Goal: Task Accomplishment & Management: Complete application form

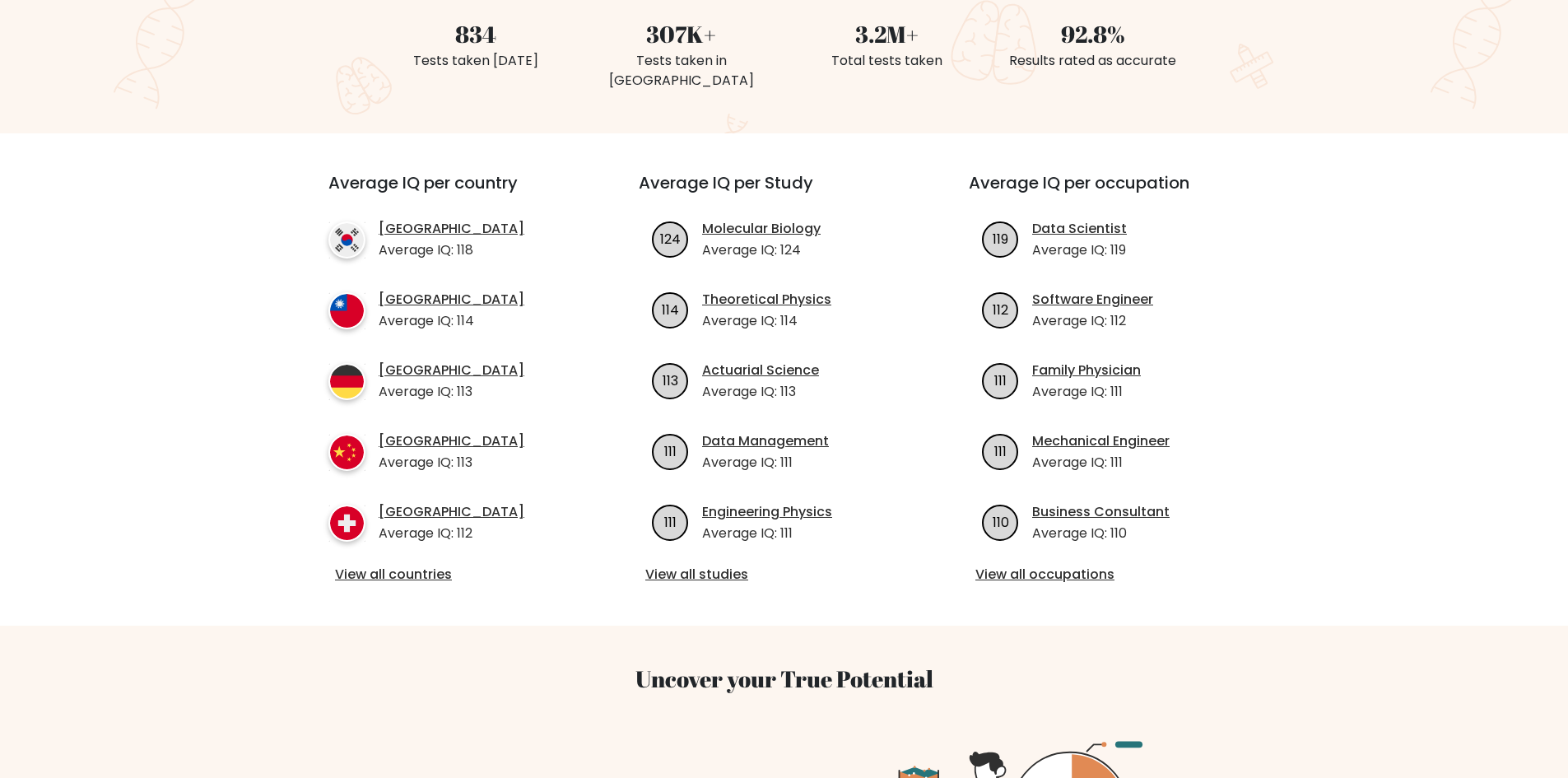
scroll to position [412, 0]
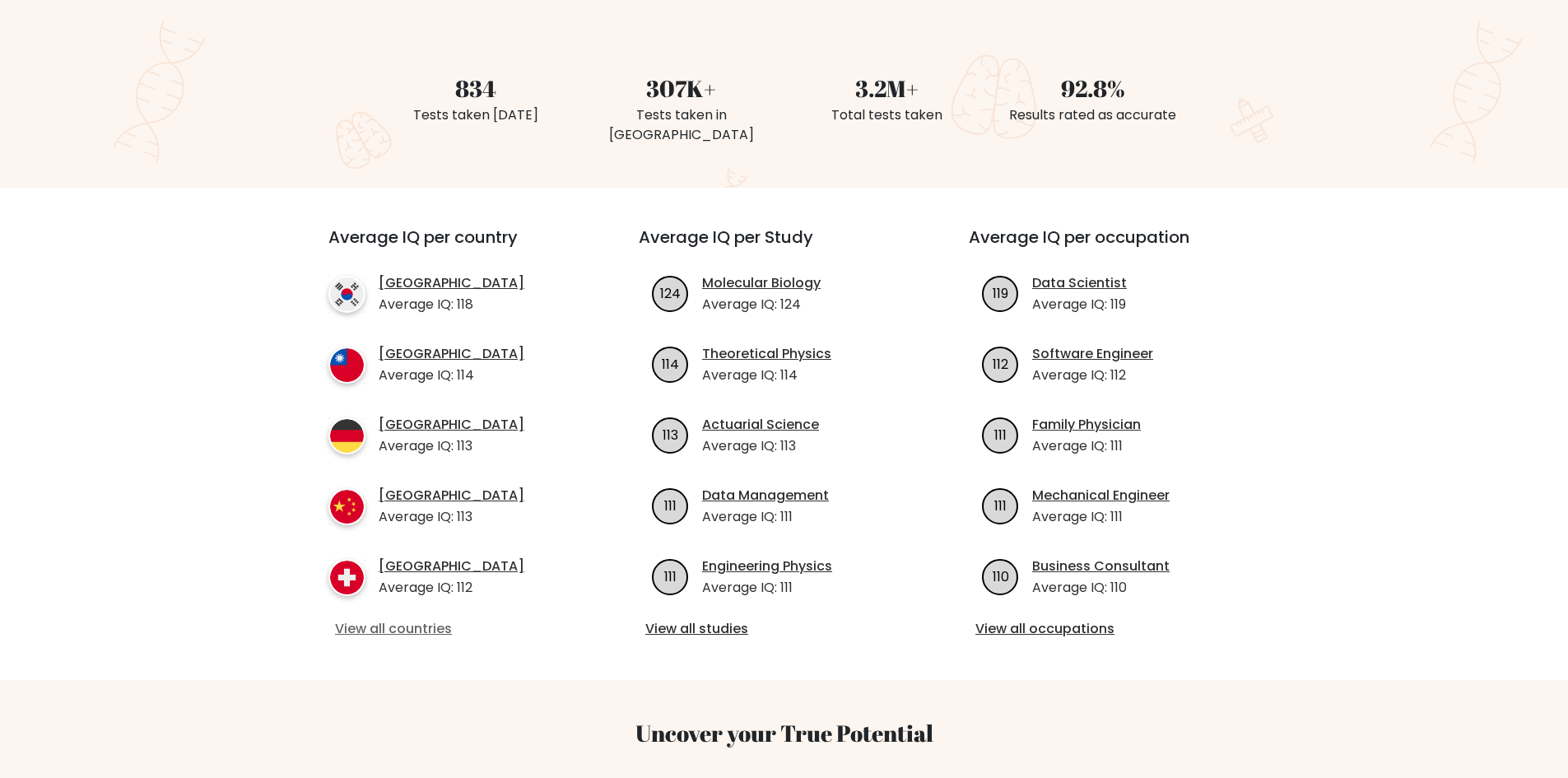
click at [390, 619] on link "View all countries" at bounding box center [454, 629] width 238 height 19
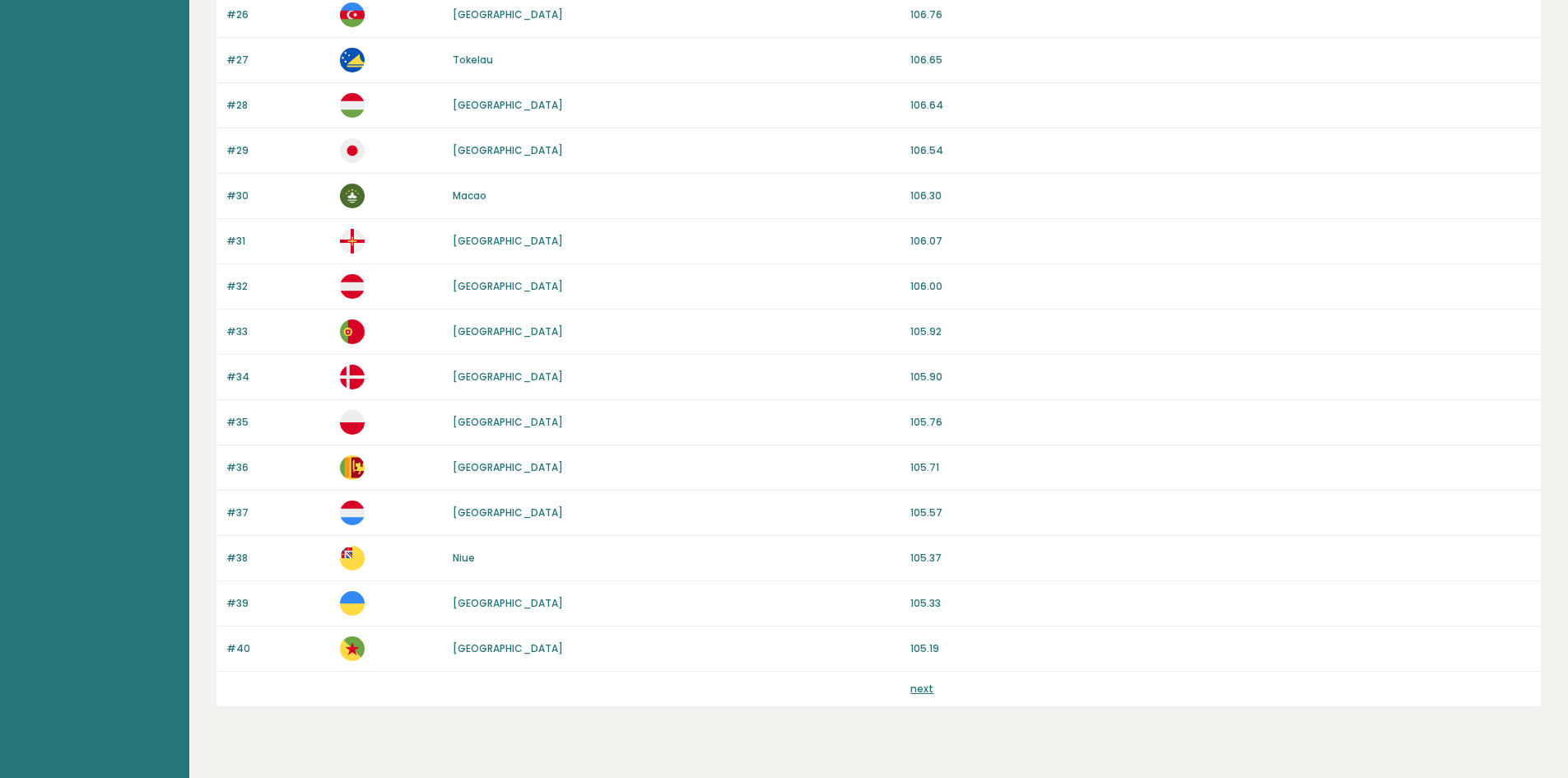
scroll to position [1360, 0]
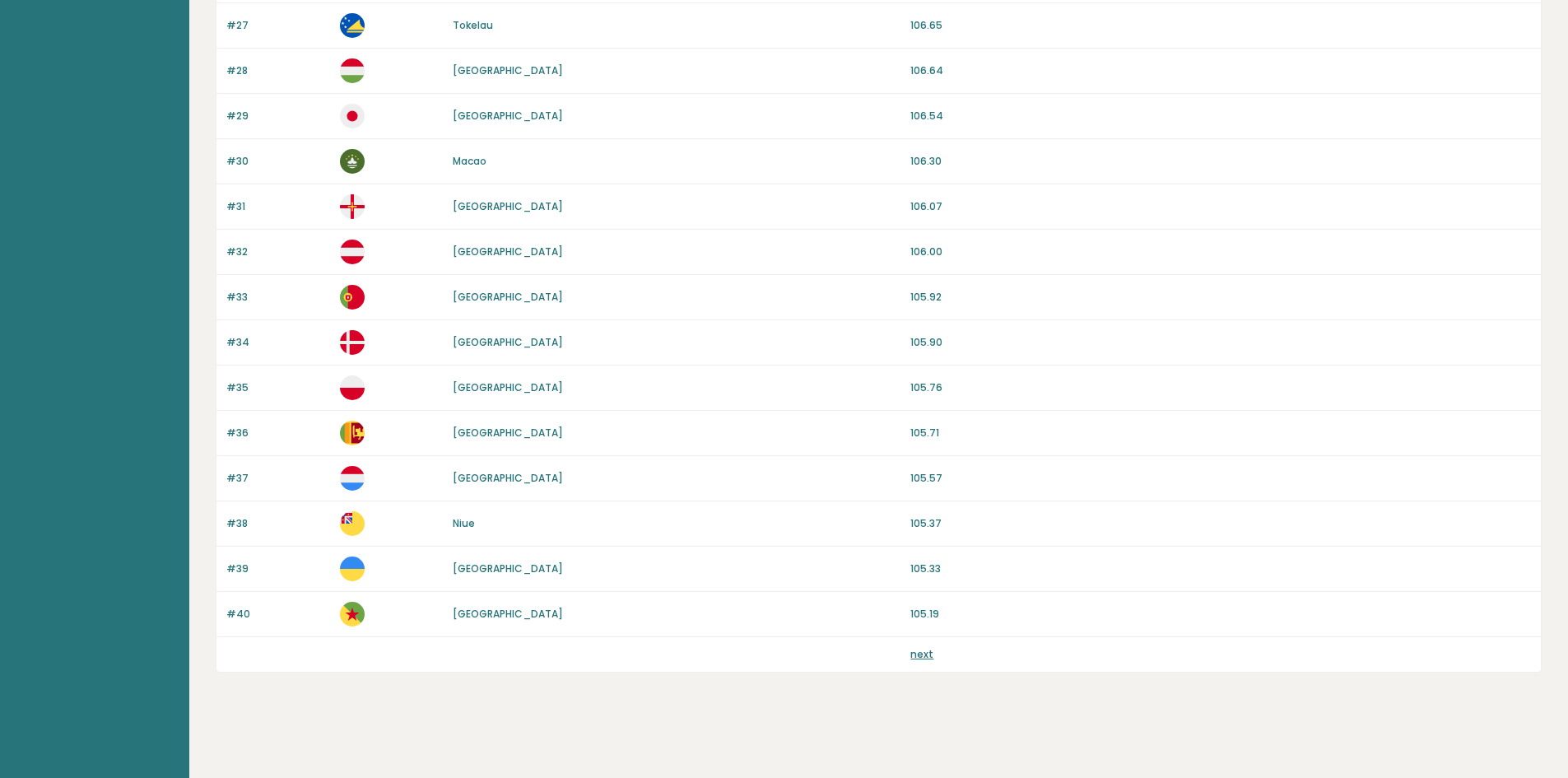
click at [919, 662] on div "next" at bounding box center [878, 655] width 1324 height 34
click at [922, 660] on link "next" at bounding box center [921, 654] width 23 height 14
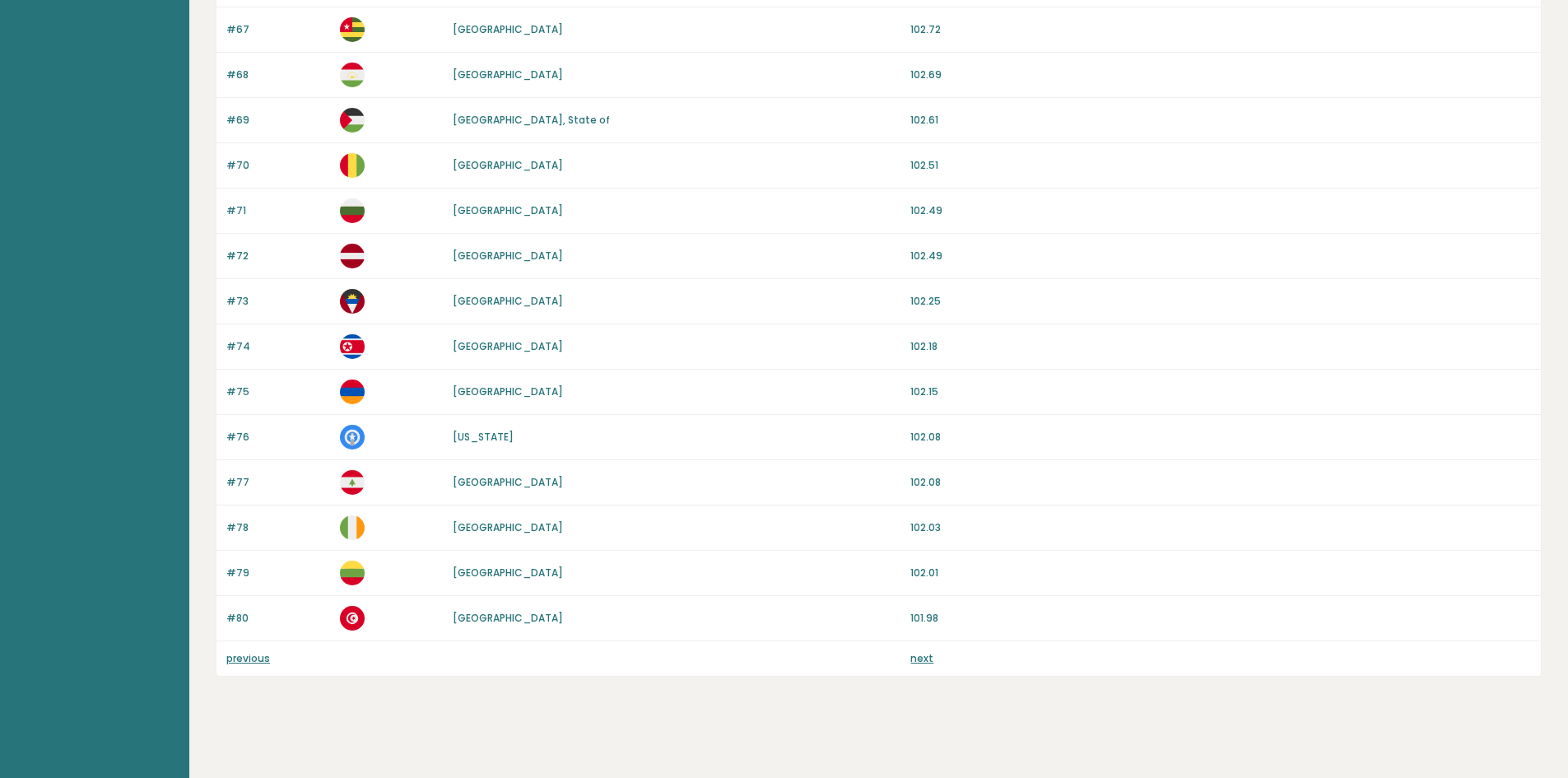
scroll to position [1360, 0]
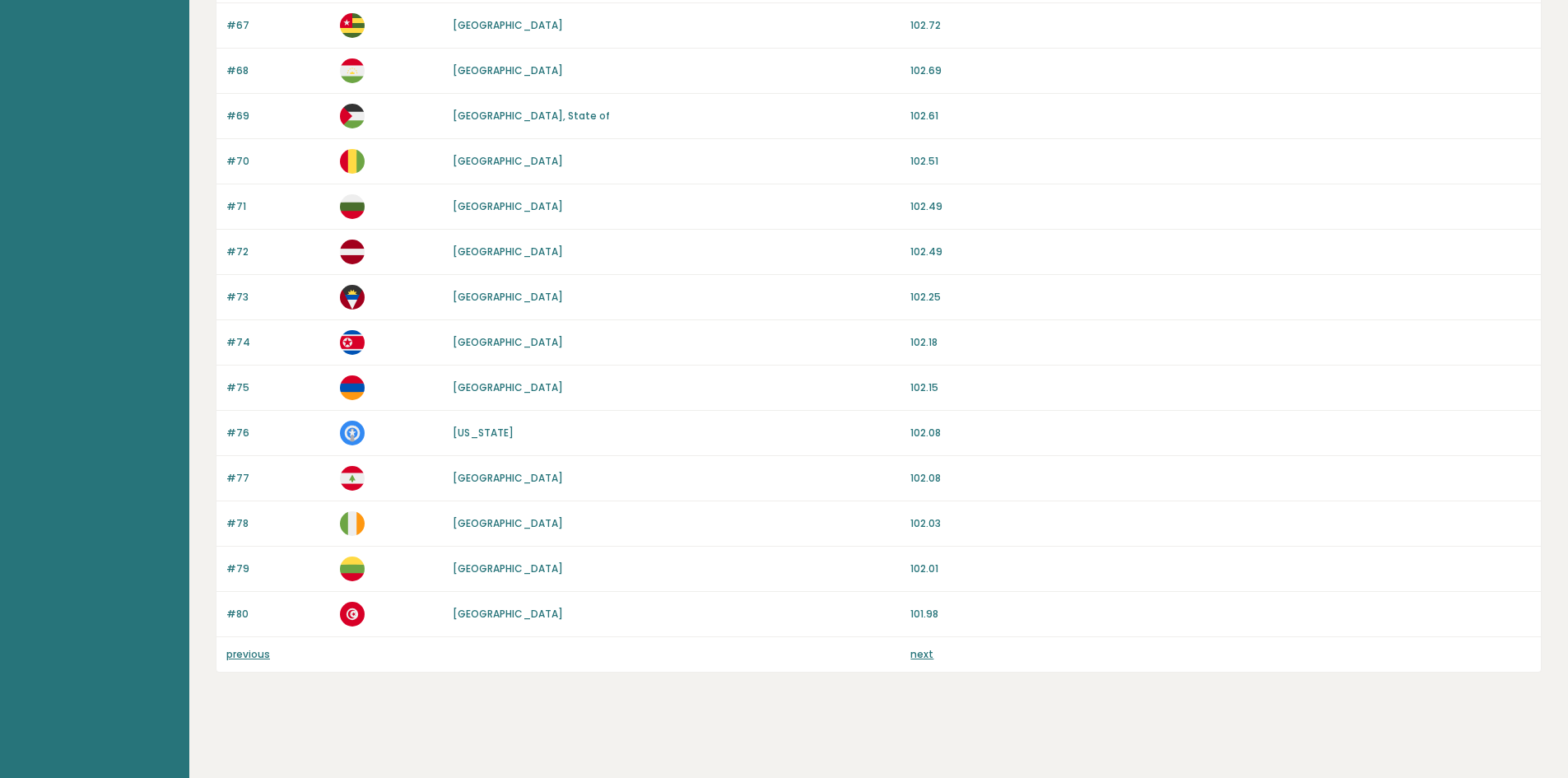
click at [911, 663] on div "previous next" at bounding box center [878, 655] width 1324 height 34
click at [915, 653] on link "next" at bounding box center [921, 654] width 23 height 14
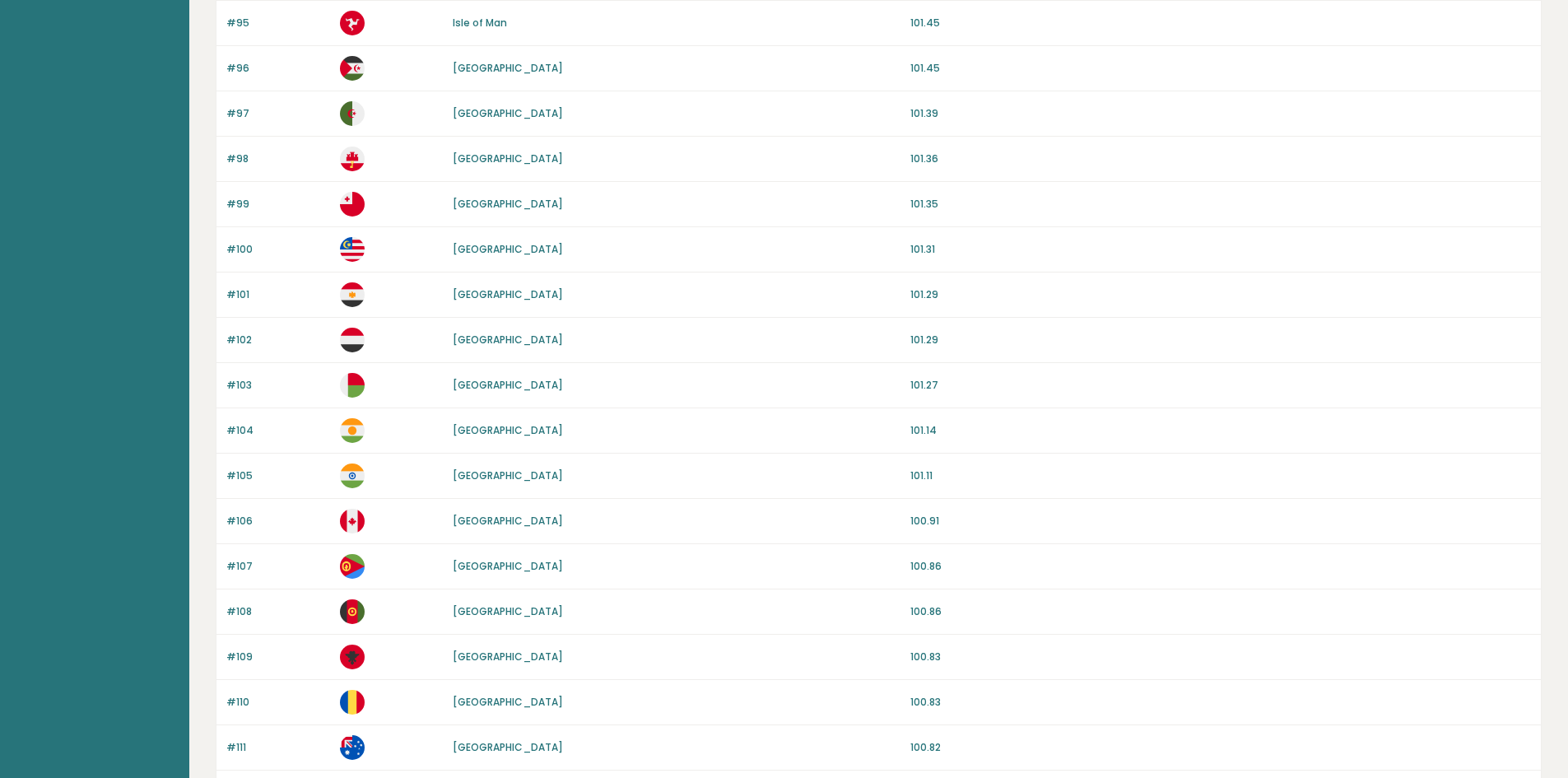
scroll to position [823, 0]
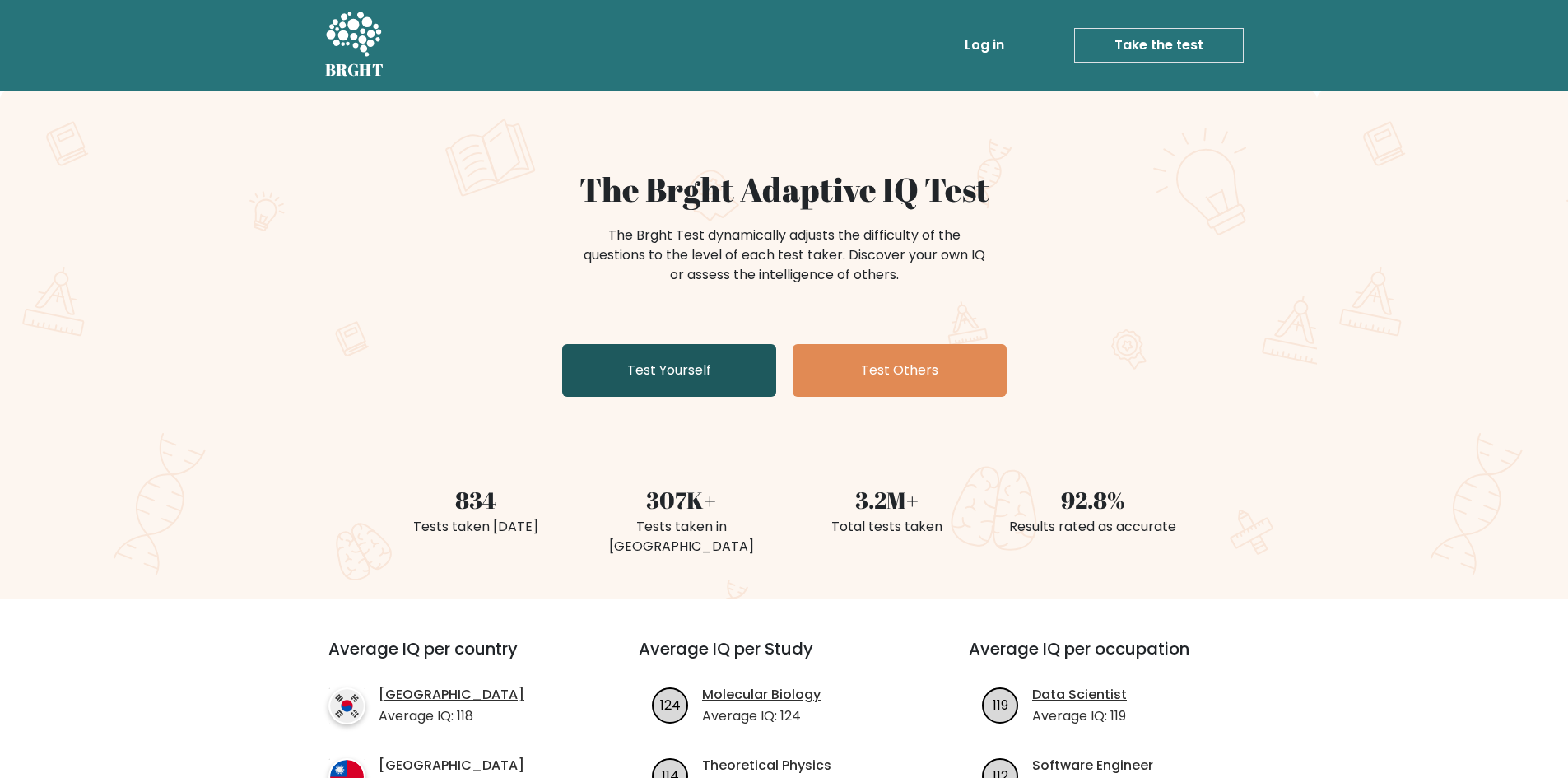
click at [685, 377] on link "Test Yourself" at bounding box center [669, 370] width 214 height 53
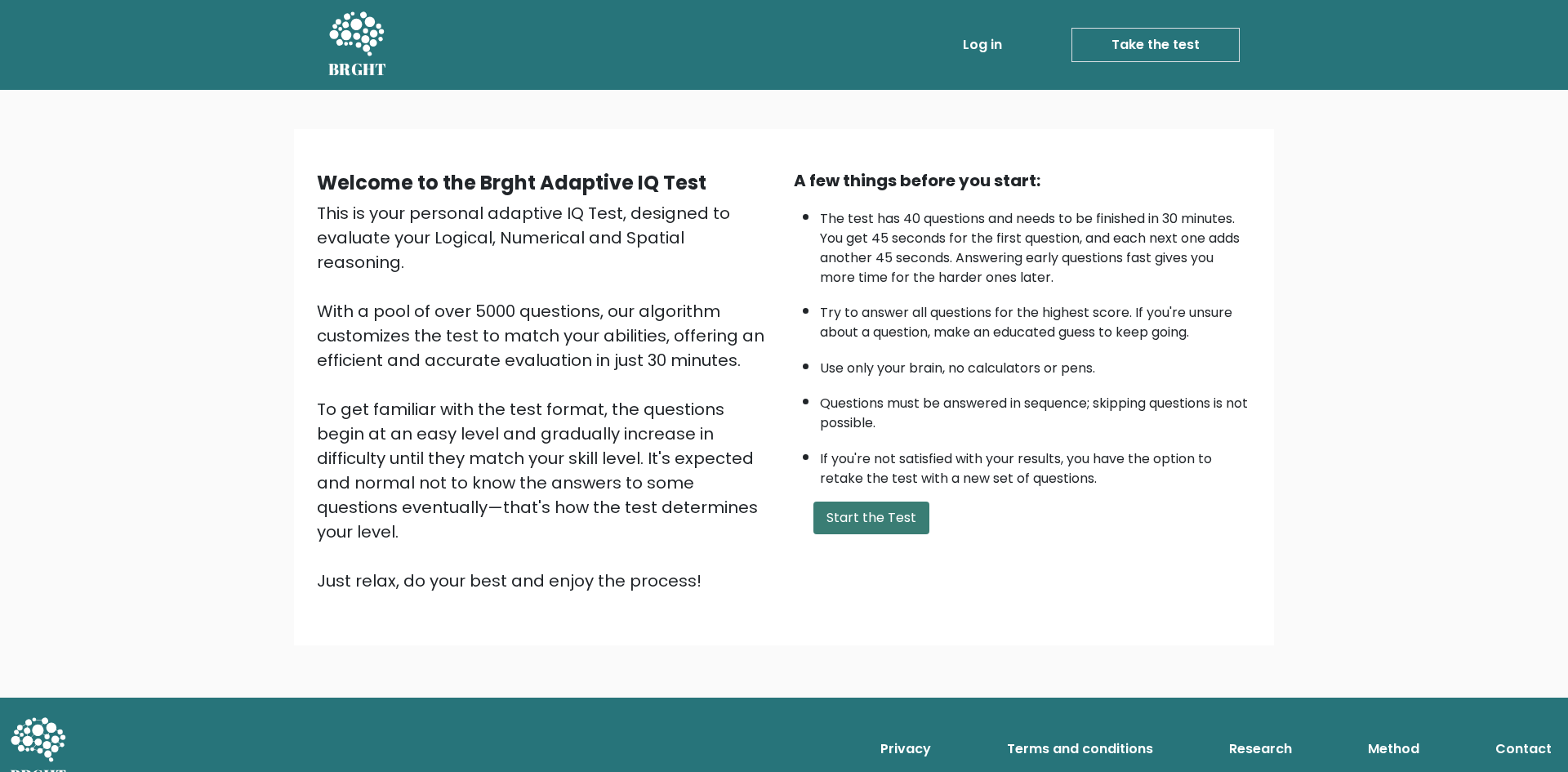
click at [858, 519] on button "Start the Test" at bounding box center [872, 518] width 116 height 32
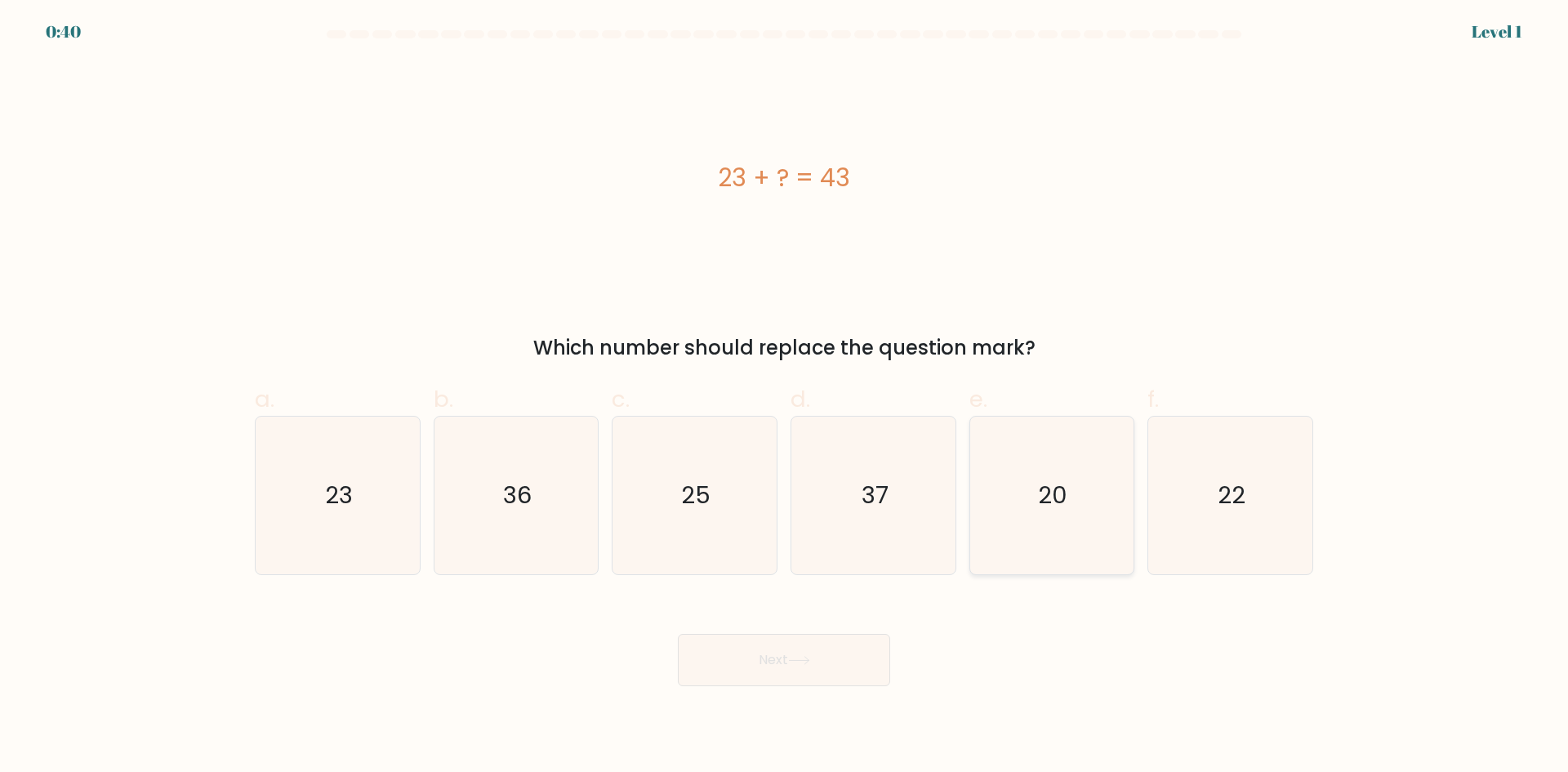
click at [1077, 491] on icon "20" at bounding box center [1051, 495] width 157 height 158
click at [784, 397] on input "e. 20" at bounding box center [784, 392] width 1 height 11
radio input "true"
click at [804, 668] on button "Next" at bounding box center [784, 660] width 213 height 53
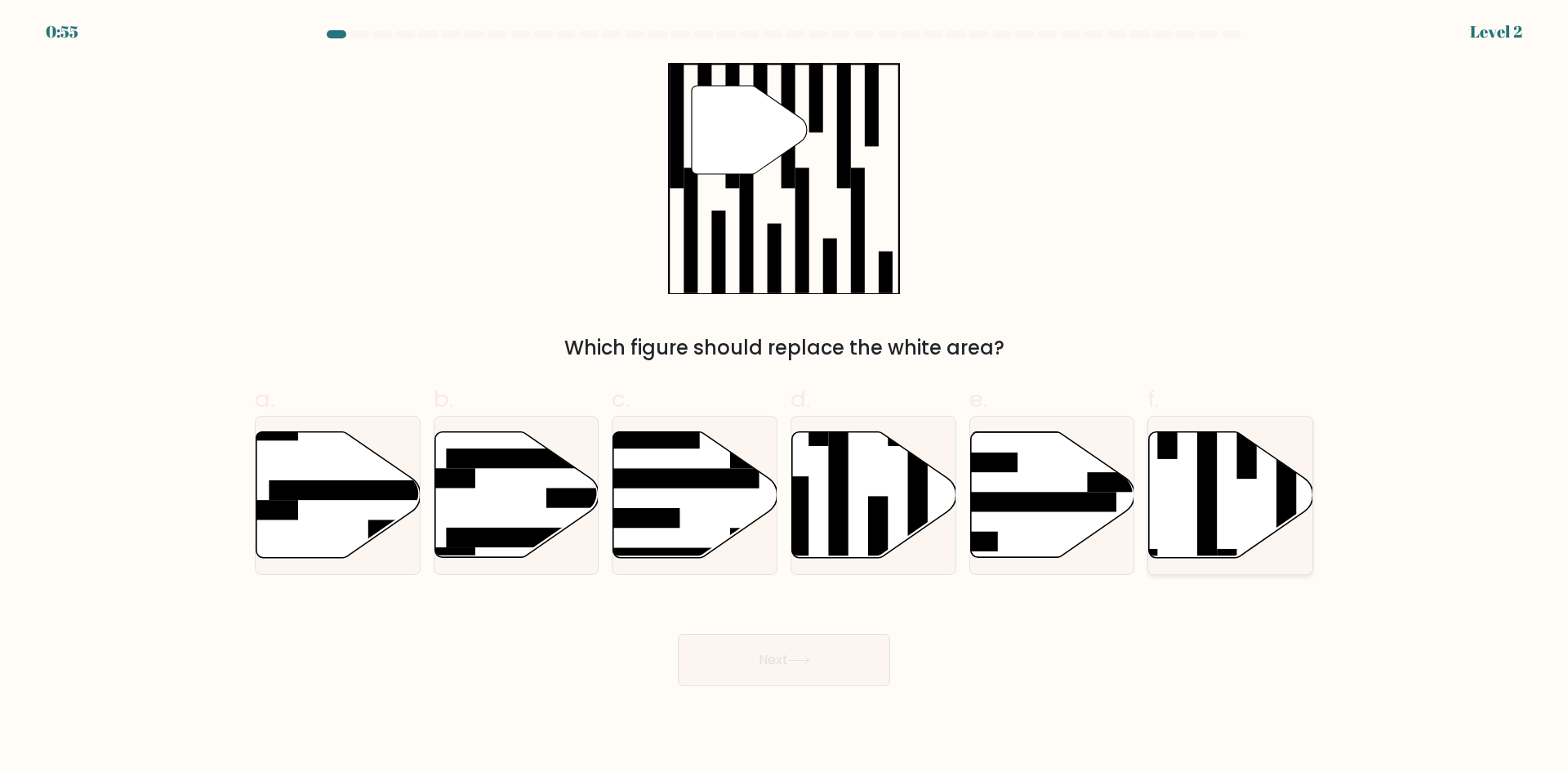
drag, startPoint x: 1214, startPoint y: 495, endPoint x: 1223, endPoint y: 507, distance: 15.0
click at [1217, 501] on rect at bounding box center [1206, 488] width 19 height 178
click at [784, 397] on input "f." at bounding box center [784, 392] width 1 height 11
radio input "true"
drag, startPoint x: 854, startPoint y: 678, endPoint x: 861, endPoint y: 684, distance: 9.2
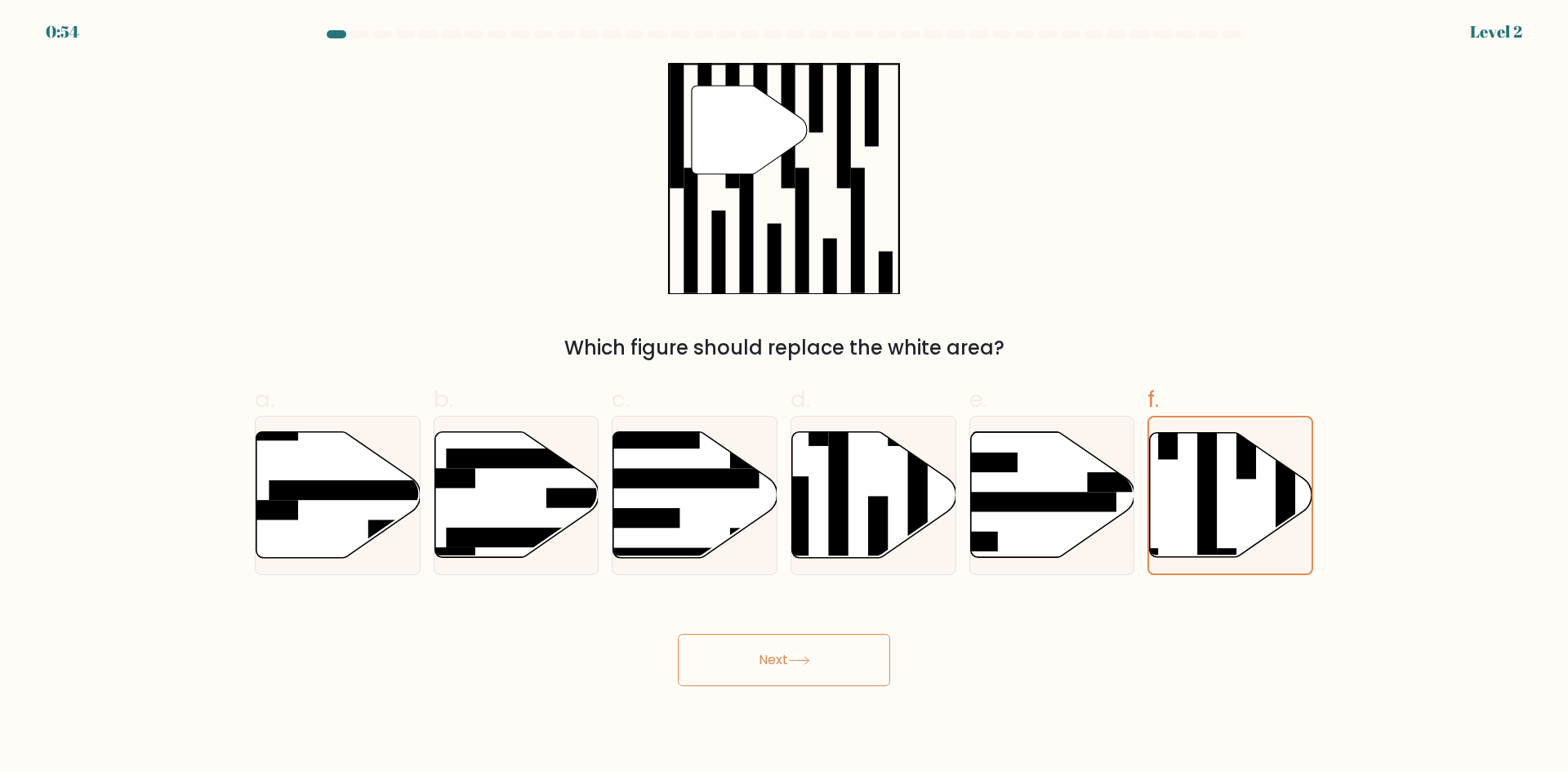
click at [859, 683] on button "Next" at bounding box center [784, 660] width 213 height 53
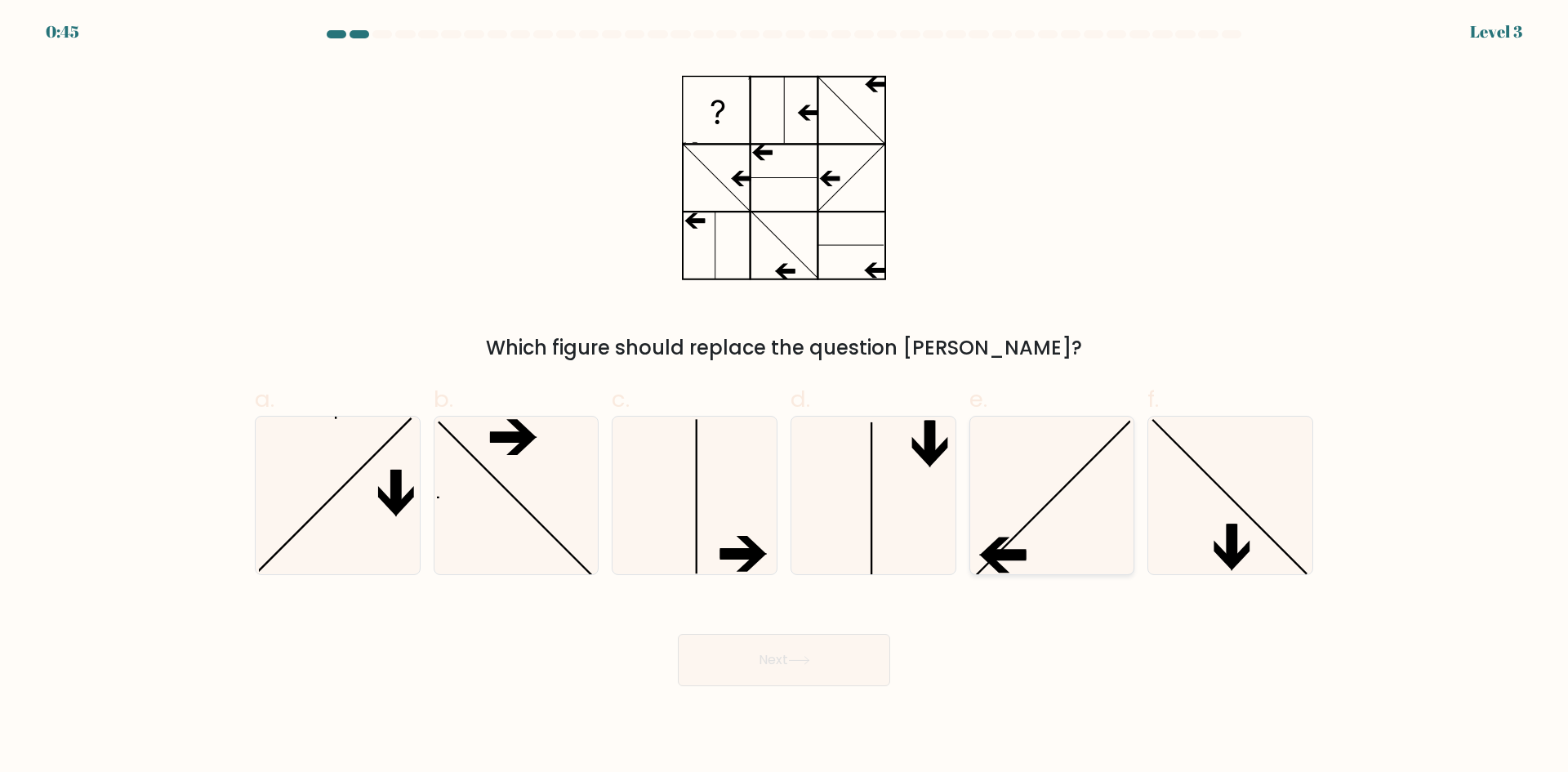
click at [1073, 496] on icon at bounding box center [1051, 495] width 157 height 158
click at [784, 397] on input "e." at bounding box center [784, 392] width 1 height 11
radio input "true"
click at [840, 666] on button "Next" at bounding box center [784, 660] width 213 height 53
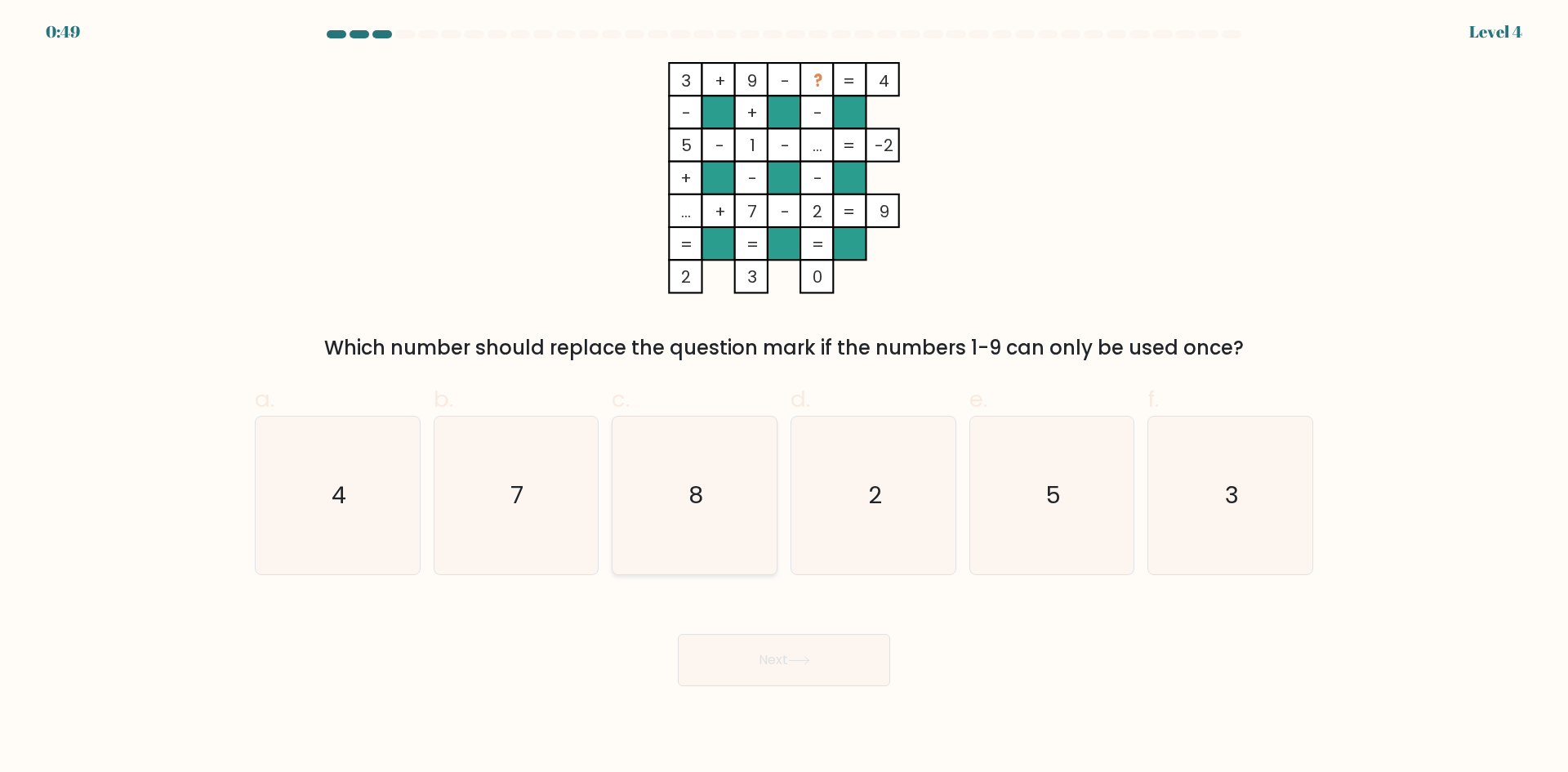
click at [703, 458] on icon "8" at bounding box center [694, 495] width 157 height 158
click at [784, 397] on input "c. 8" at bounding box center [784, 392] width 1 height 11
radio input "true"
click at [830, 649] on button "Next" at bounding box center [784, 660] width 213 height 53
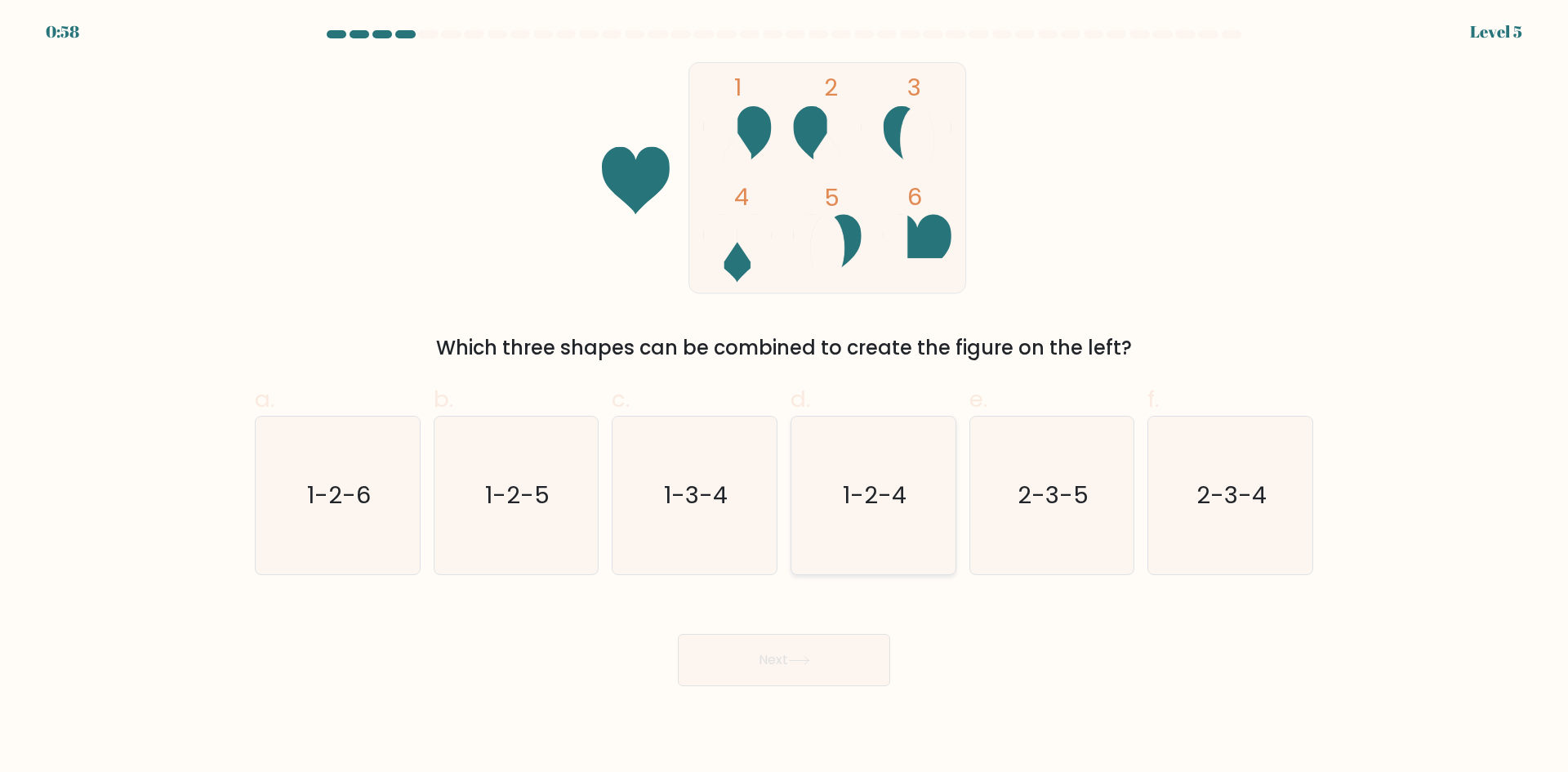
click at [896, 501] on text "1-2-4" at bounding box center [874, 495] width 64 height 32
click at [784, 397] on input "d. 1-2-4" at bounding box center [784, 392] width 1 height 11
radio input "true"
click at [789, 684] on button "Next" at bounding box center [784, 660] width 213 height 53
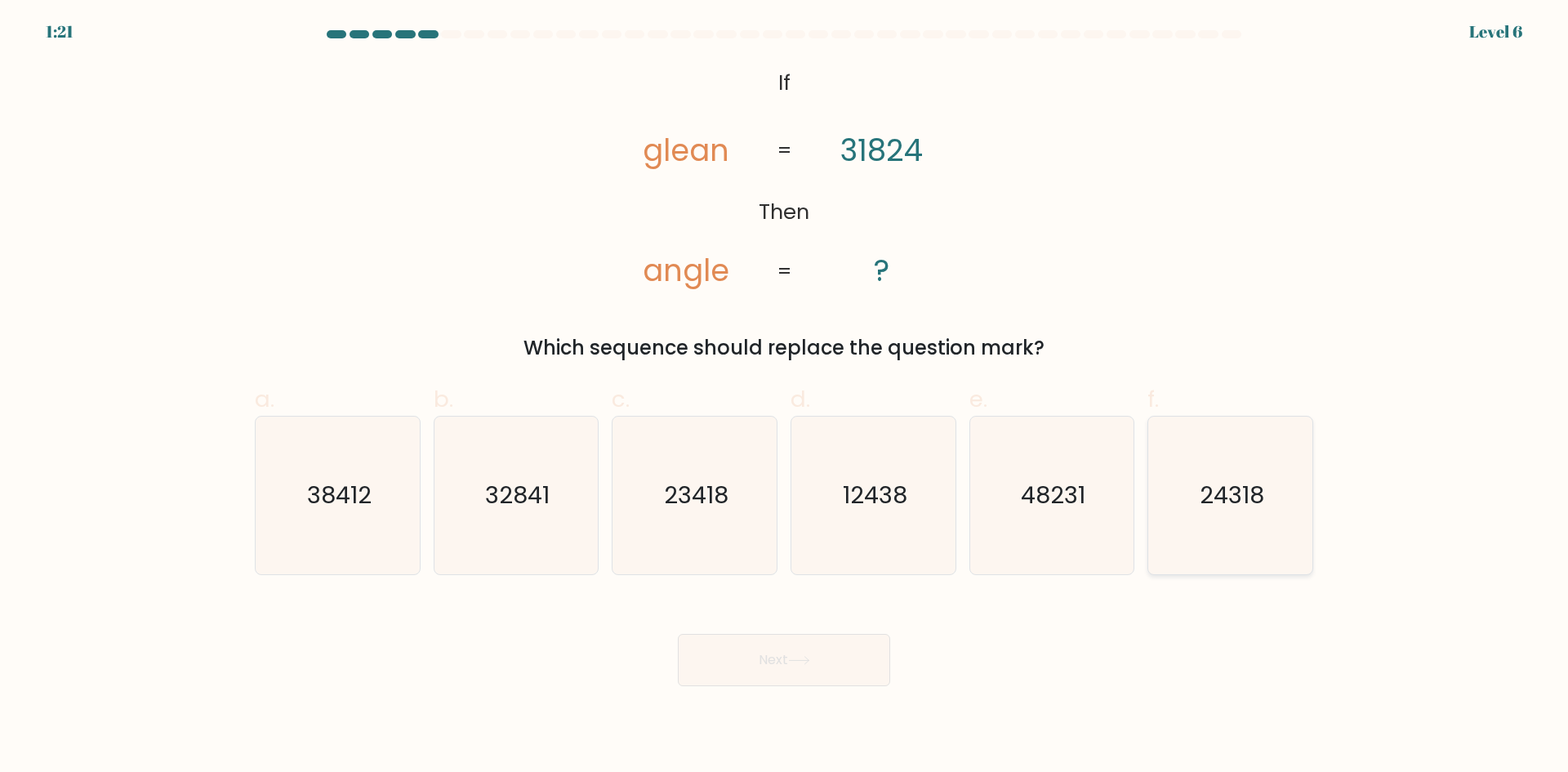
click at [1200, 532] on icon "24318" at bounding box center [1230, 495] width 157 height 158
click at [784, 397] on input "f. 24318" at bounding box center [784, 392] width 1 height 11
radio input "true"
click at [818, 658] on button "Next" at bounding box center [784, 660] width 213 height 53
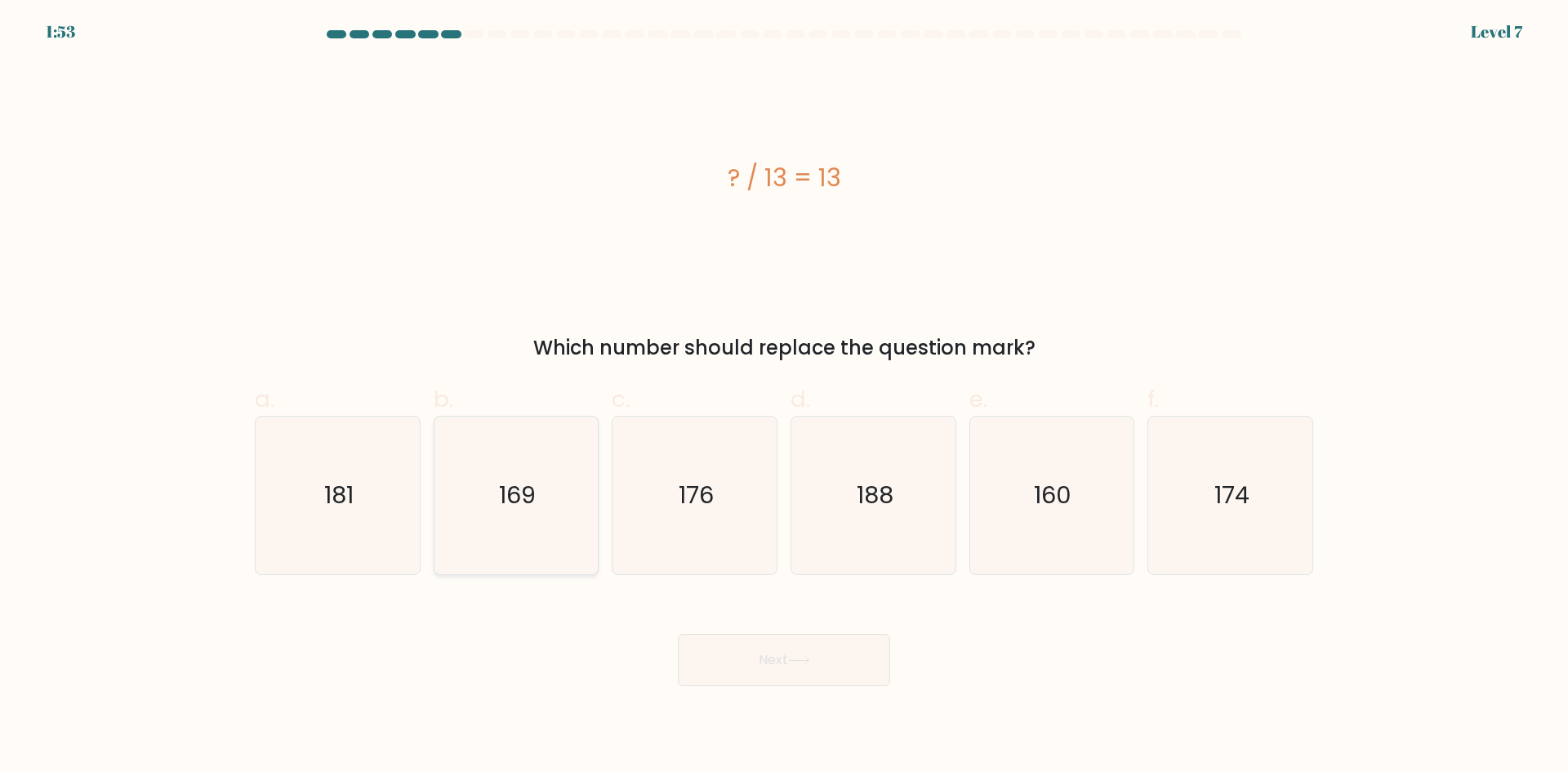
click at [496, 480] on icon "169" at bounding box center [516, 495] width 157 height 158
click at [784, 397] on input "b. 169" at bounding box center [784, 392] width 1 height 11
radio input "true"
click at [803, 661] on icon at bounding box center [799, 661] width 22 height 9
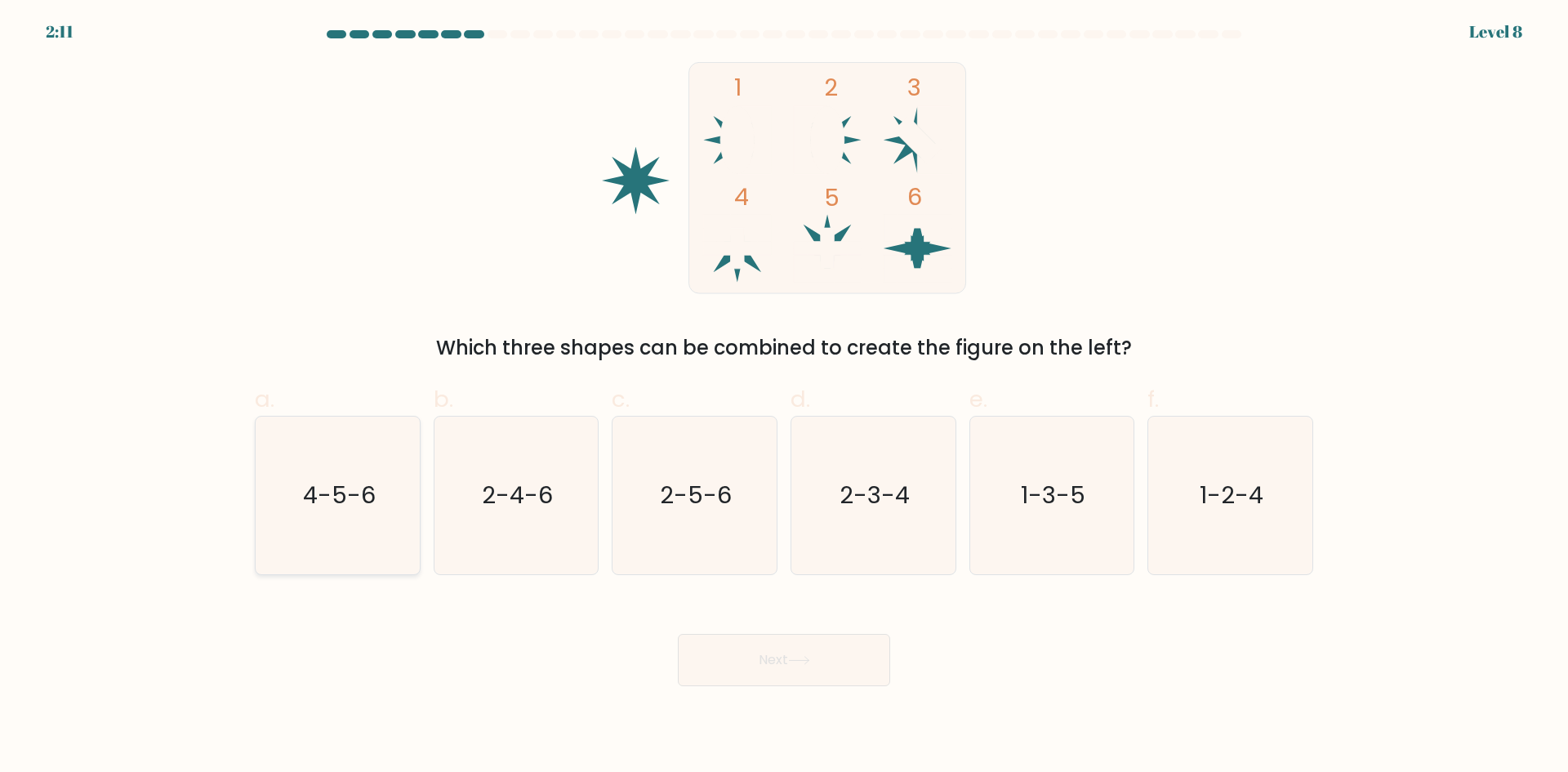
click at [331, 521] on icon "4-5-6" at bounding box center [337, 495] width 157 height 158
click at [784, 397] on input "a. 4-5-6" at bounding box center [784, 392] width 1 height 11
radio input "true"
click at [784, 670] on button "Next" at bounding box center [784, 660] width 213 height 53
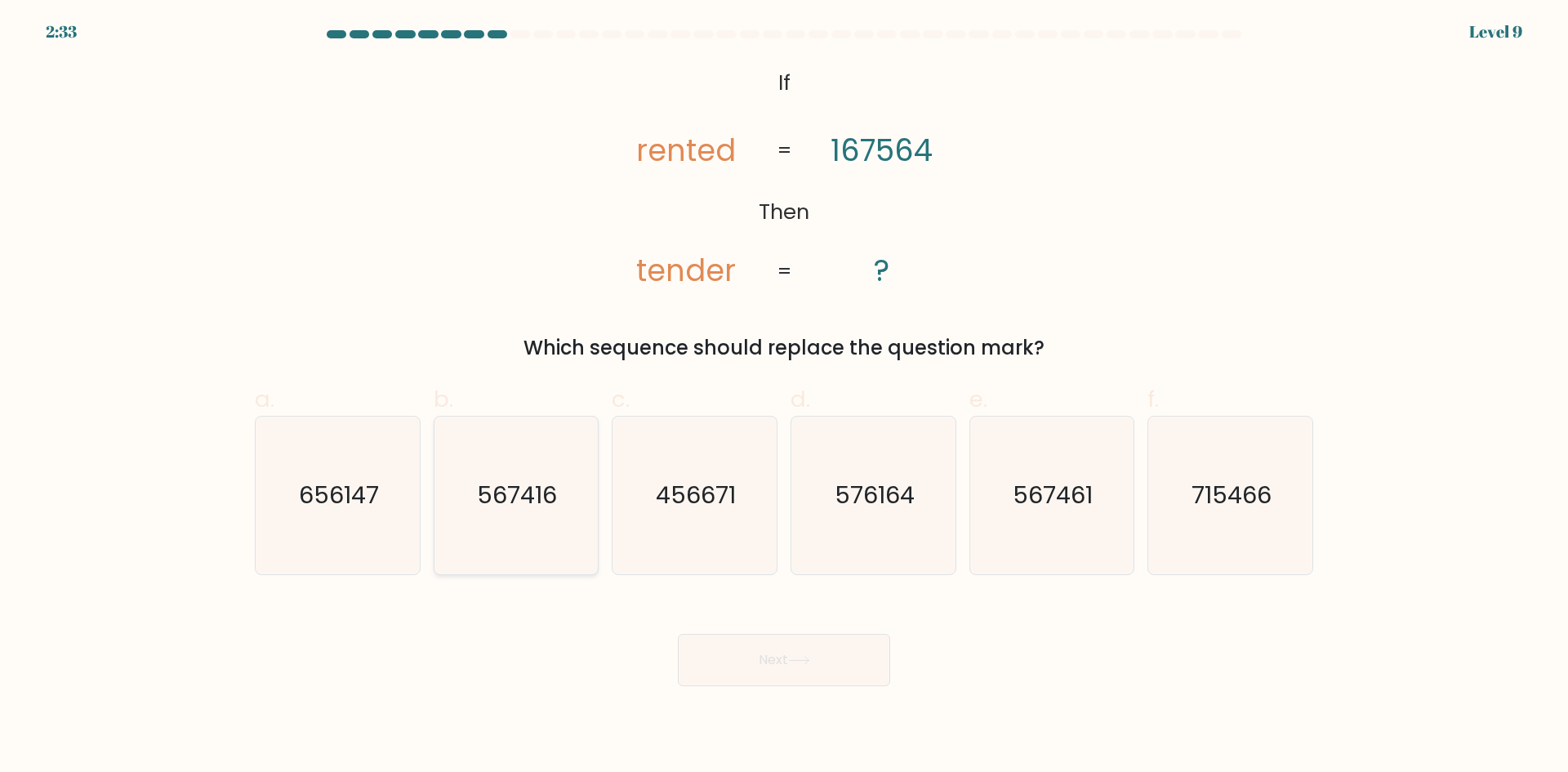
click at [539, 489] on text "567416" at bounding box center [517, 495] width 80 height 32
click at [784, 397] on input "b. 567416" at bounding box center [784, 392] width 1 height 11
radio input "true"
click at [769, 638] on button "Next" at bounding box center [784, 660] width 213 height 53
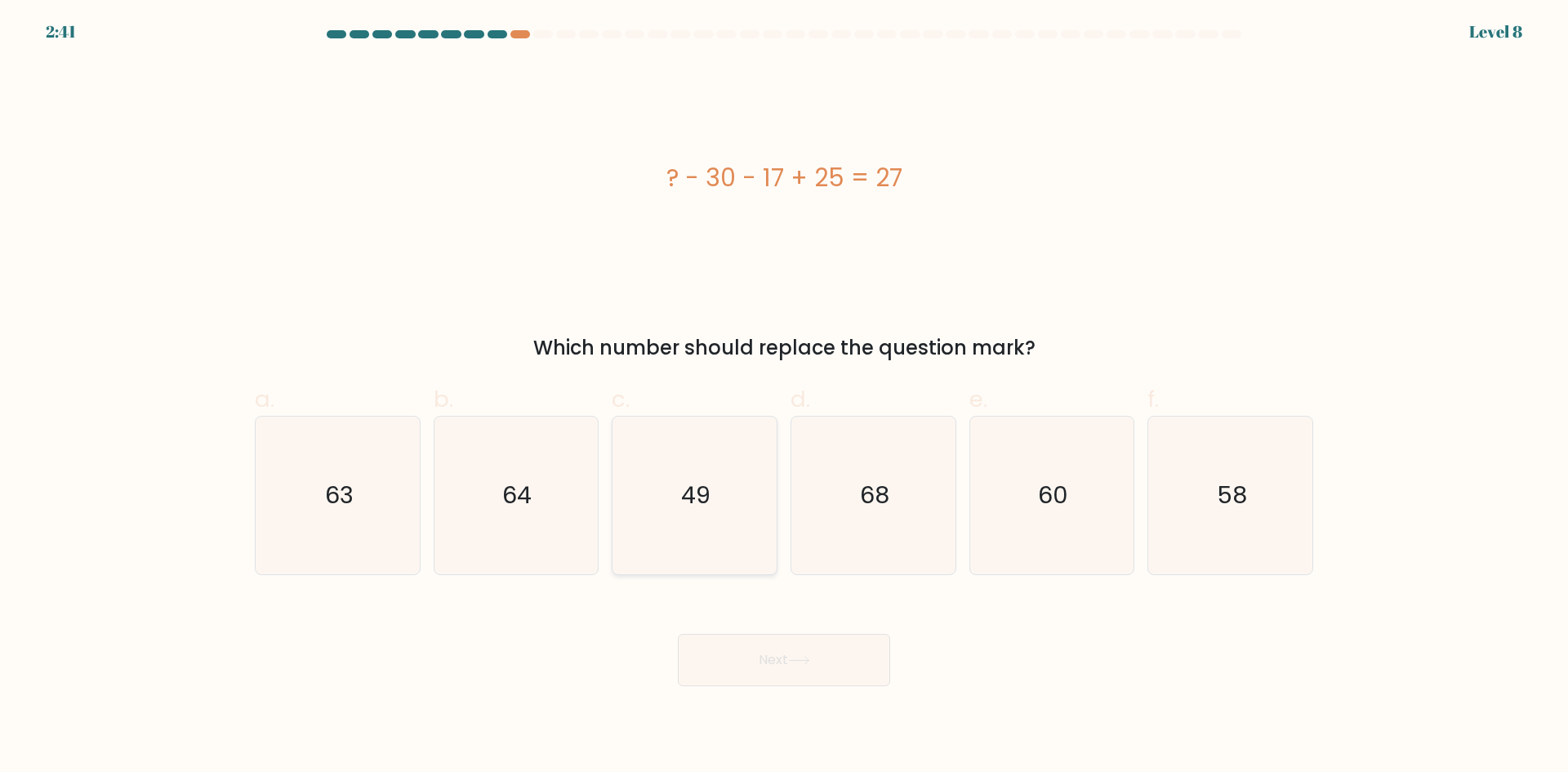
click at [687, 508] on text "49" at bounding box center [697, 495] width 29 height 32
click at [784, 397] on input "c. 49" at bounding box center [784, 392] width 1 height 11
radio input "true"
click at [801, 649] on button "Next" at bounding box center [784, 660] width 213 height 53
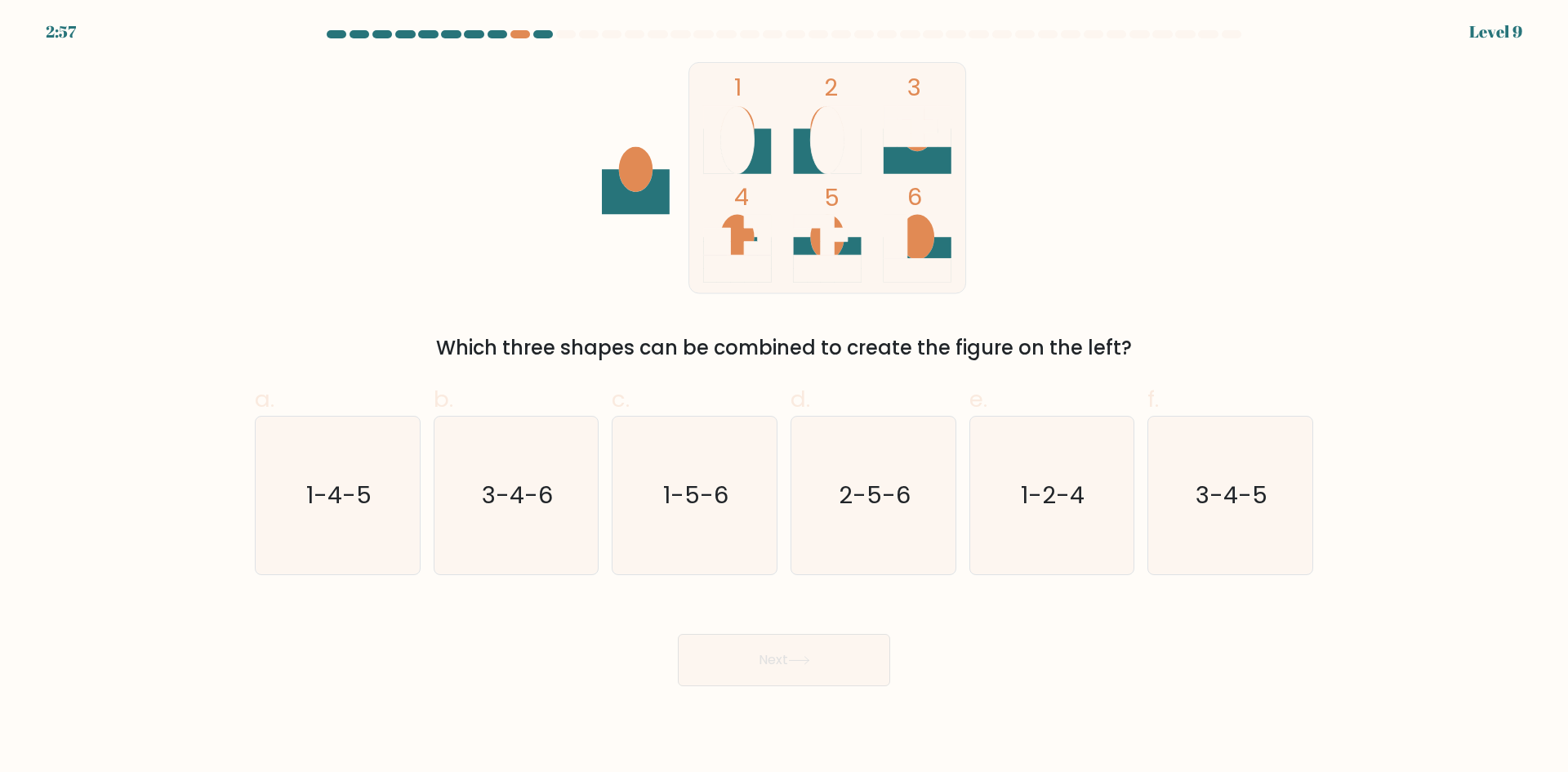
drag, startPoint x: 1245, startPoint y: 514, endPoint x: 1028, endPoint y: 618, distance: 240.6
click at [1244, 523] on icon "3-4-5" at bounding box center [1230, 495] width 157 height 158
click at [784, 397] on input "f. 3-4-5" at bounding box center [784, 392] width 1 height 11
radio input "true"
click at [867, 645] on button "Next" at bounding box center [784, 660] width 213 height 53
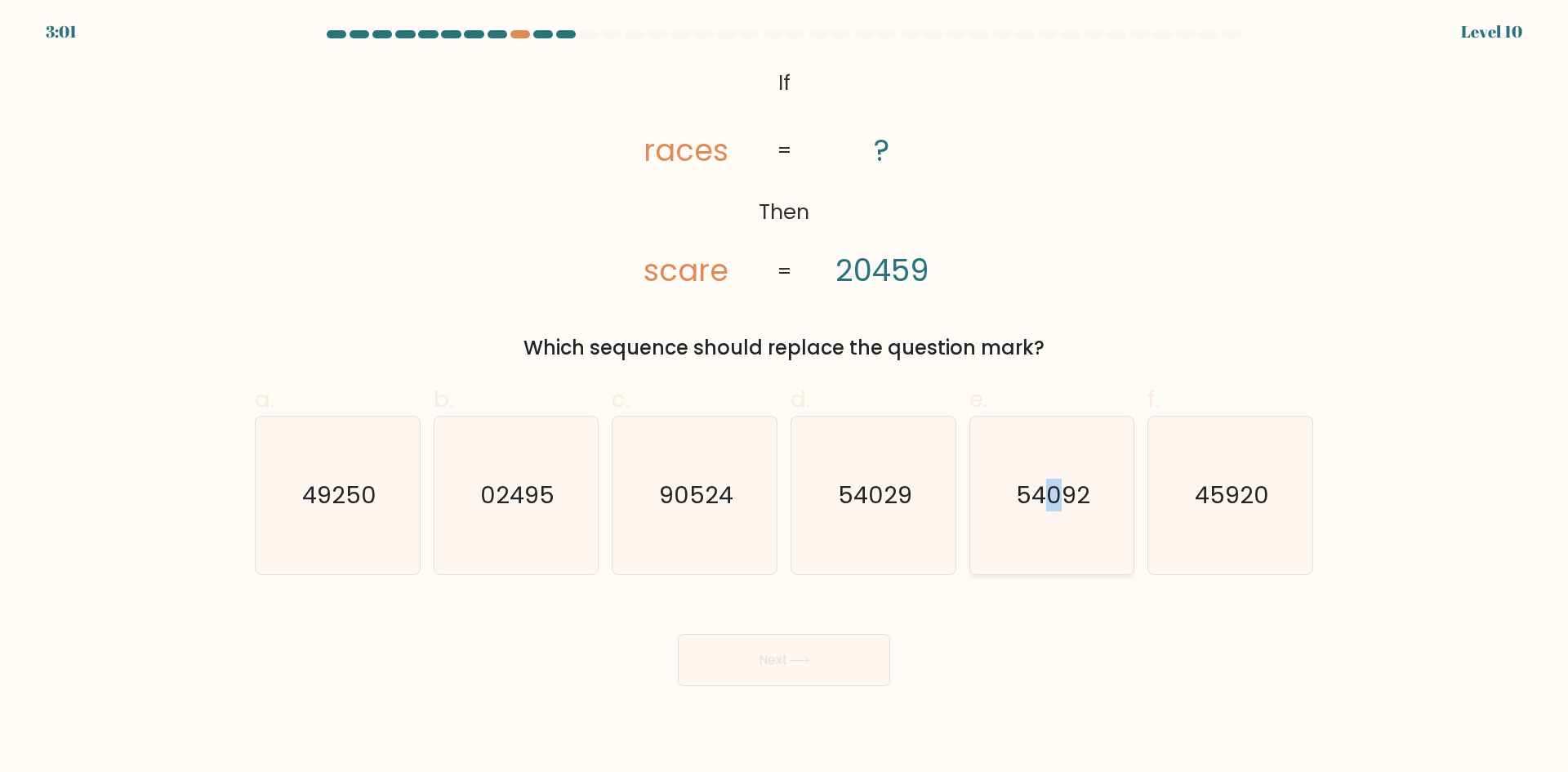
drag, startPoint x: 1051, startPoint y: 478, endPoint x: 1048, endPoint y: 556, distance: 78.1
click at [1054, 504] on icon "54092" at bounding box center [1051, 495] width 157 height 158
click at [816, 676] on button "Next" at bounding box center [784, 660] width 213 height 53
click at [1049, 575] on div "54092" at bounding box center [1052, 496] width 166 height 159
click at [784, 397] on input "e. 54092" at bounding box center [784, 392] width 1 height 11
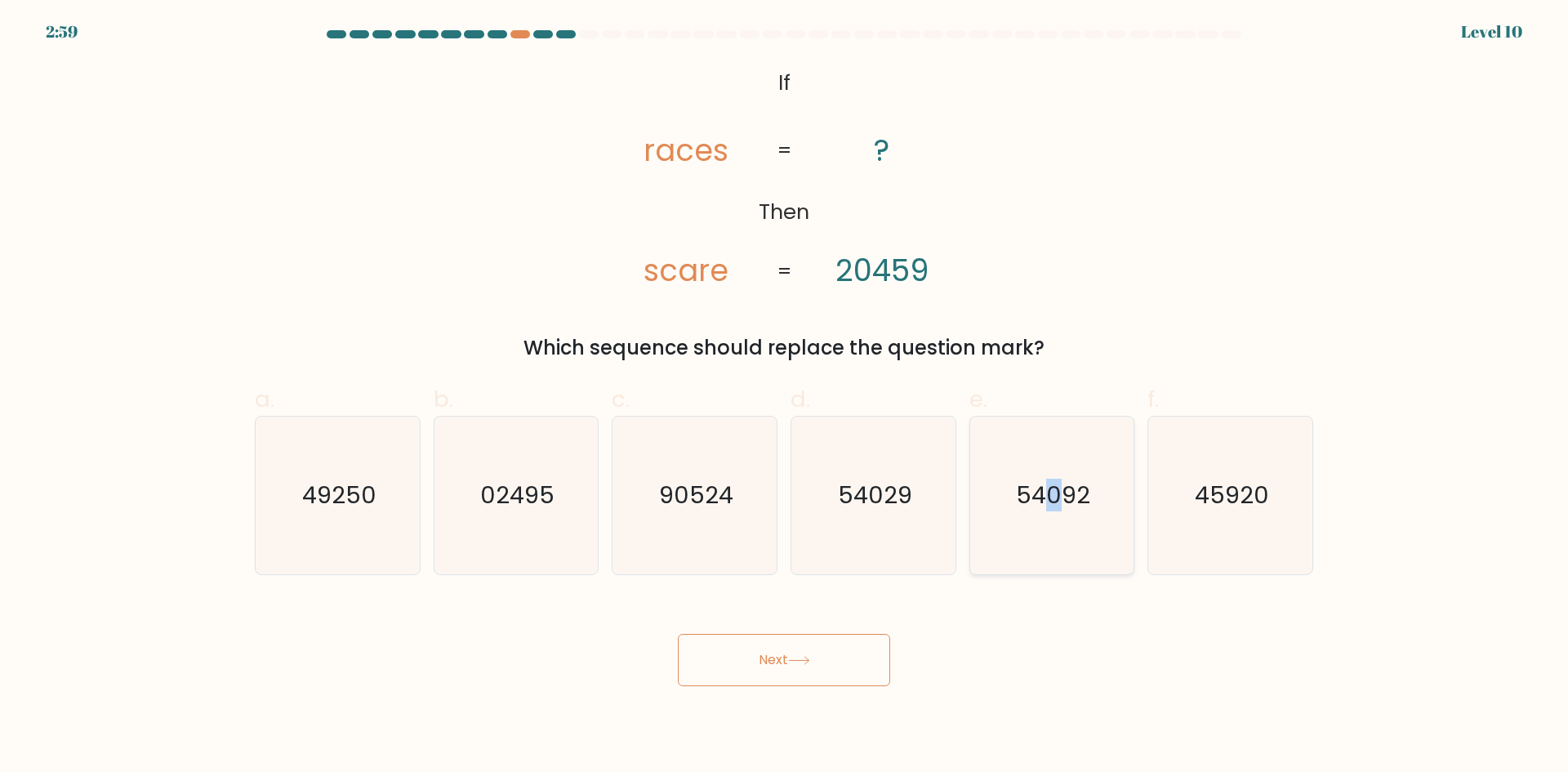
radio input "true"
click at [787, 664] on button "Next" at bounding box center [784, 660] width 213 height 53
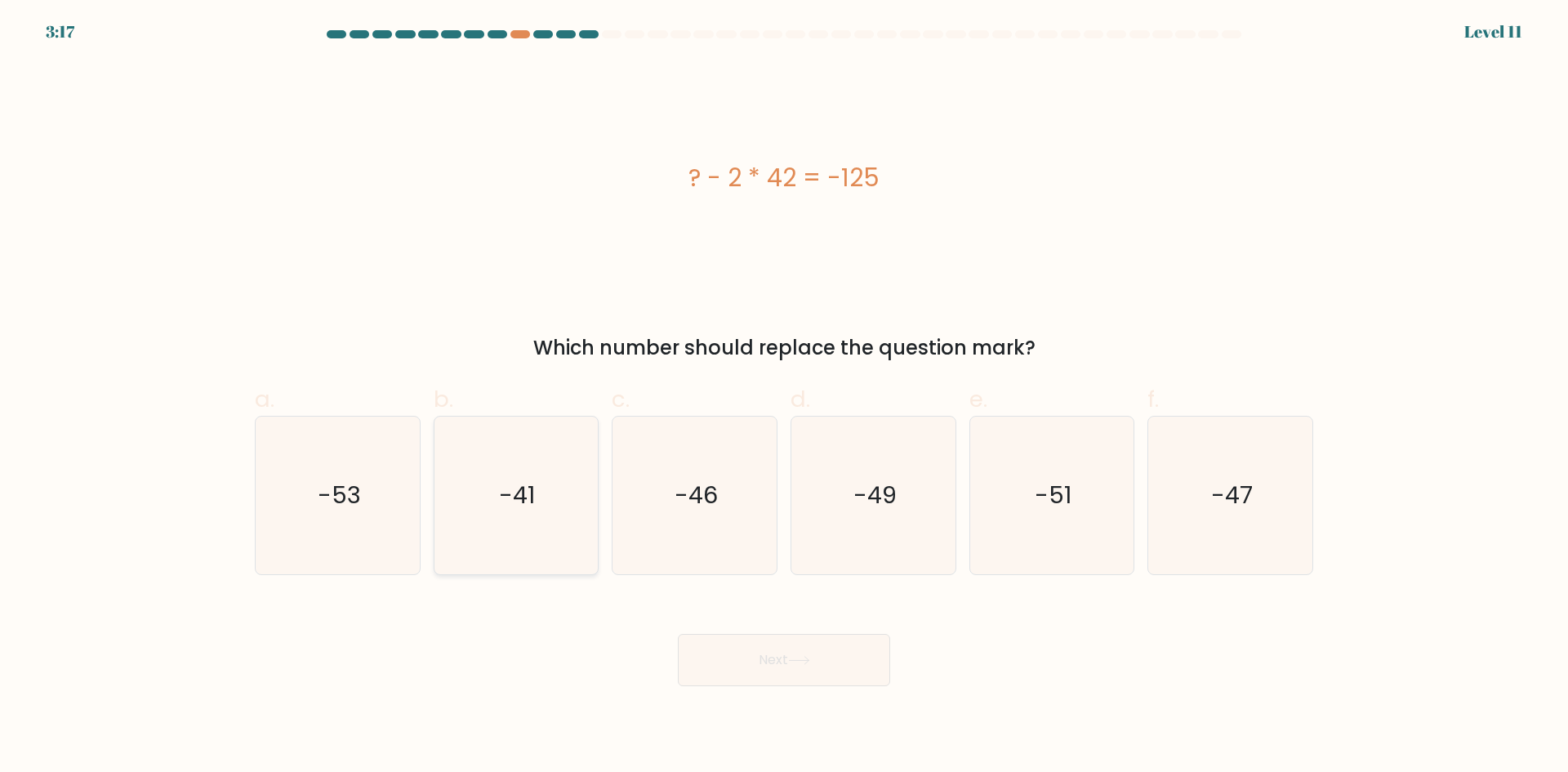
drag, startPoint x: 494, startPoint y: 549, endPoint x: 513, endPoint y: 561, distance: 22.5
click at [493, 549] on icon "-41" at bounding box center [516, 495] width 157 height 158
click at [784, 397] on input "b. -41" at bounding box center [784, 392] width 1 height 11
radio input "true"
click at [807, 662] on icon at bounding box center [799, 661] width 22 height 9
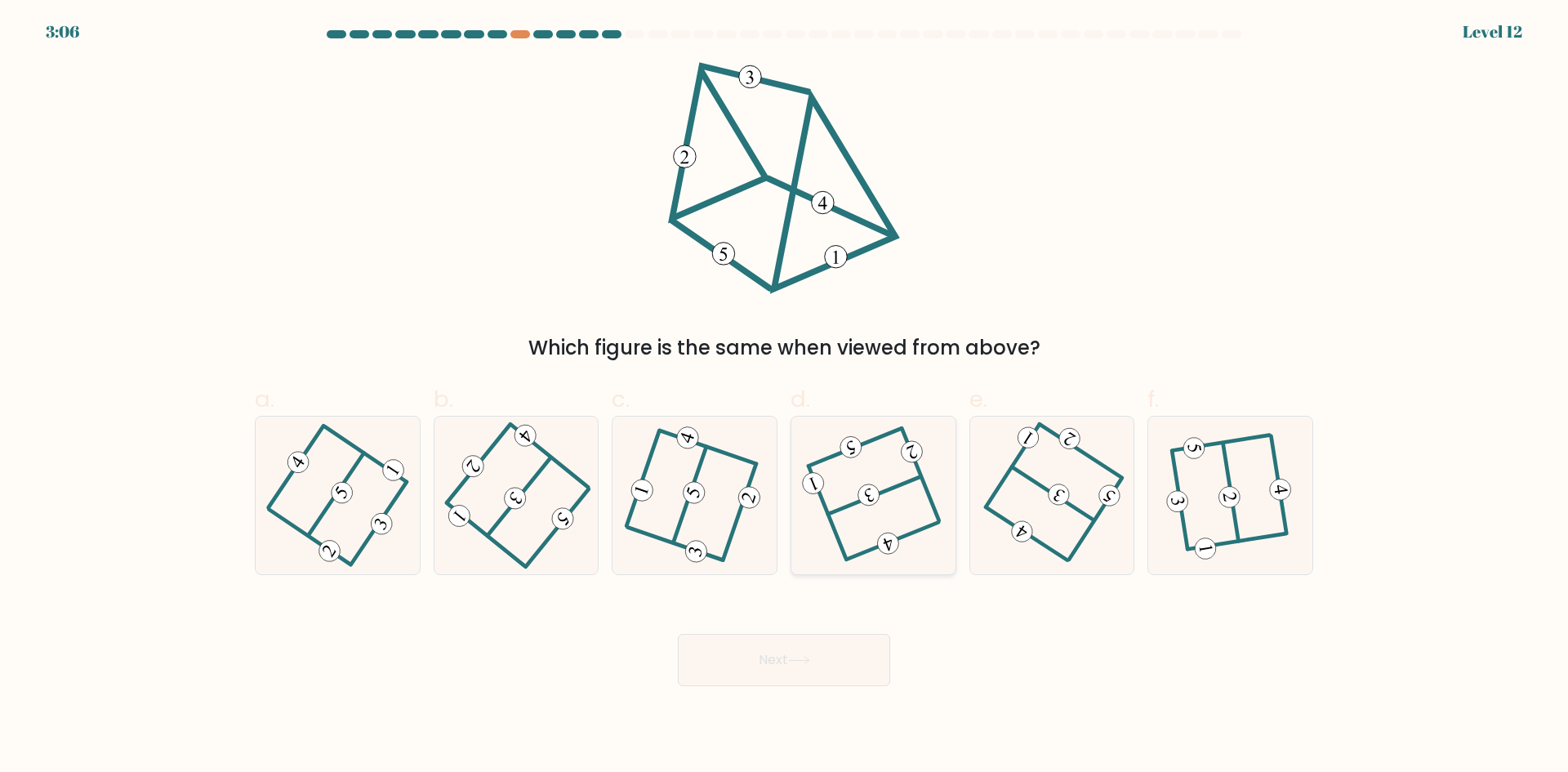
click at [922, 467] on icon at bounding box center [874, 495] width 125 height 126
click at [784, 397] on input "d." at bounding box center [784, 392] width 1 height 11
radio input "true"
click at [835, 647] on button "Next" at bounding box center [784, 660] width 213 height 53
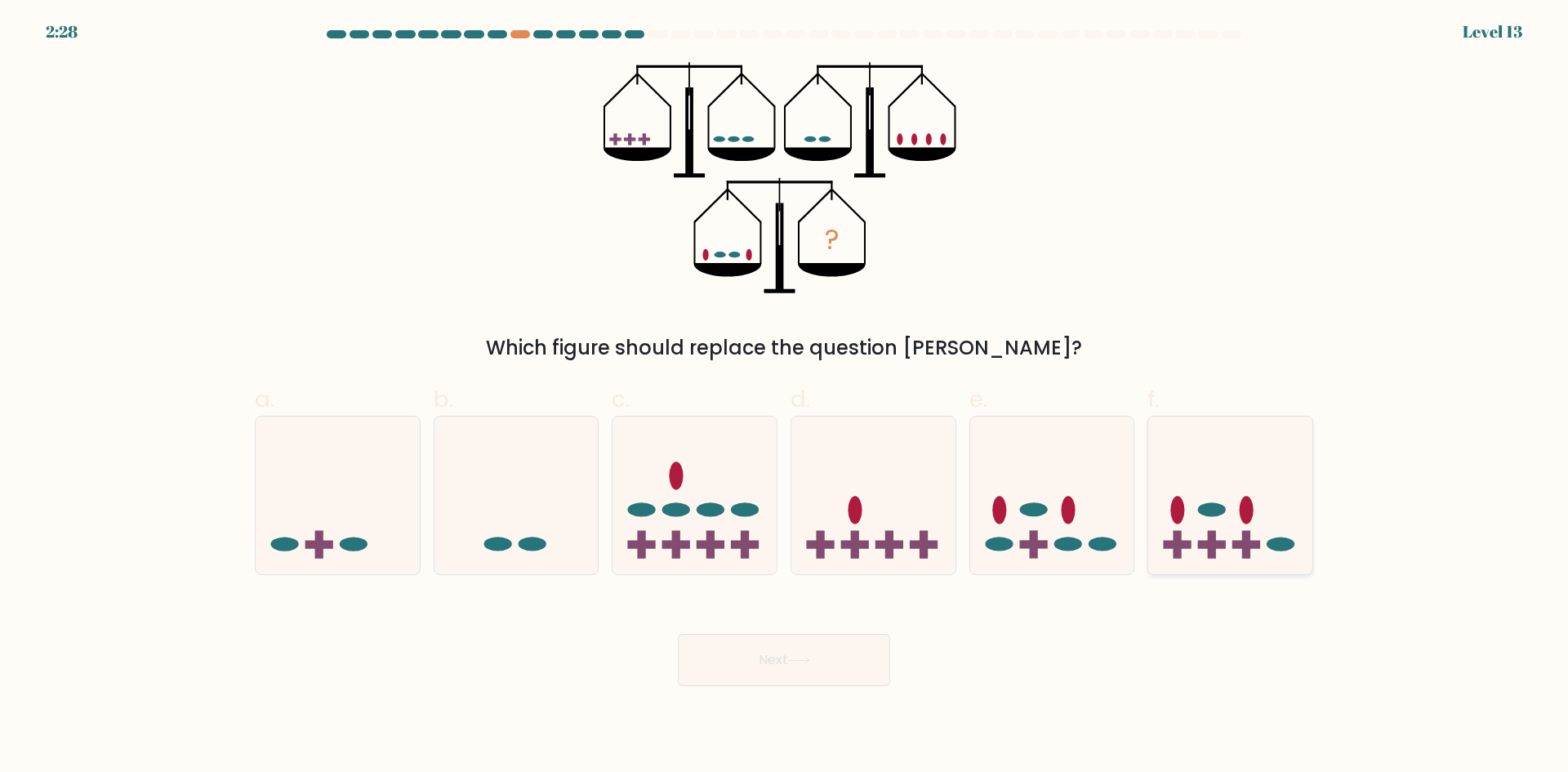
click at [1233, 499] on icon at bounding box center [1230, 495] width 164 height 135
click at [784, 397] on input "f." at bounding box center [784, 392] width 1 height 11
radio input "true"
click at [783, 670] on button "Next" at bounding box center [784, 660] width 213 height 53
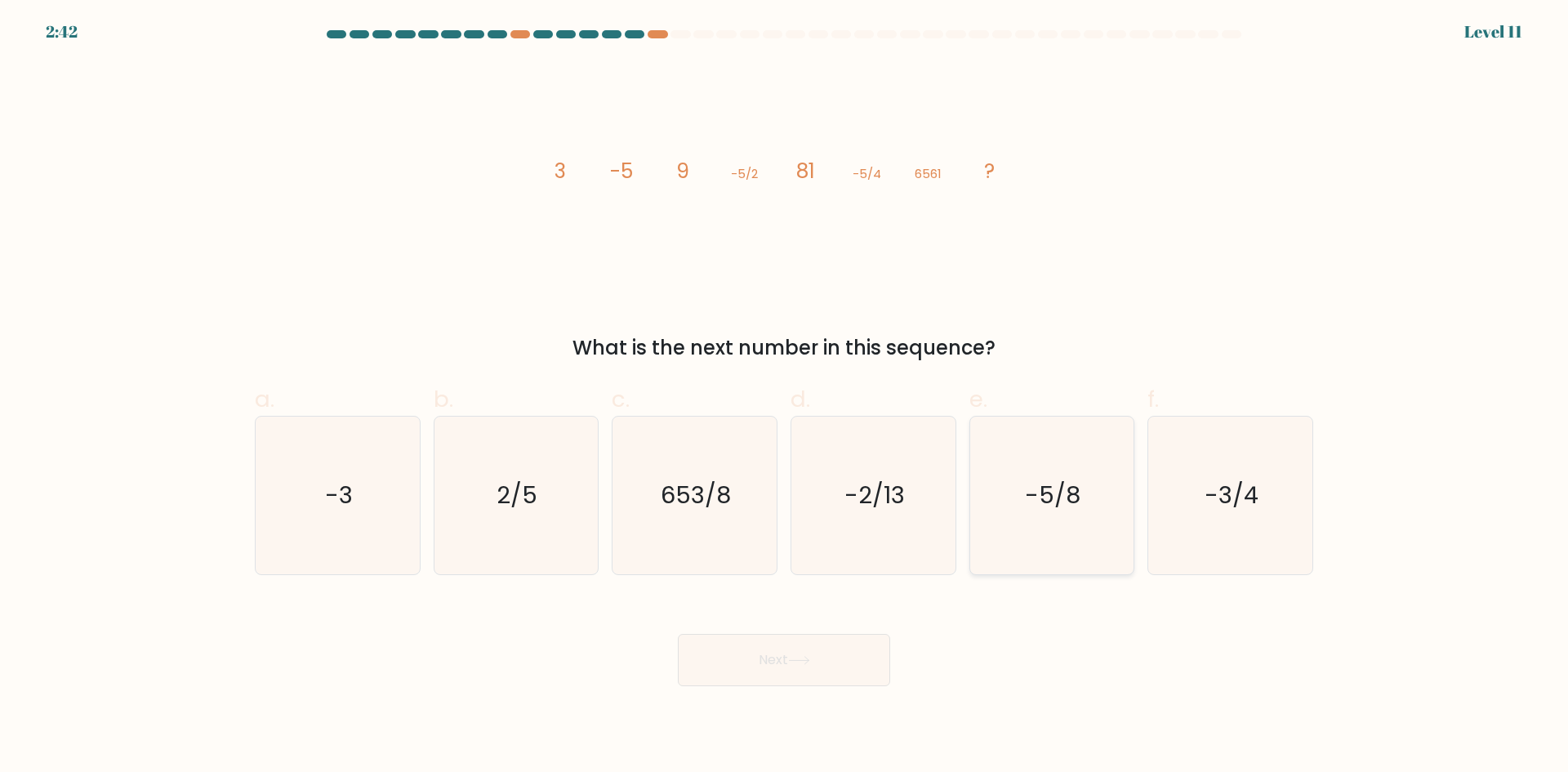
click at [1051, 450] on icon "-5/8" at bounding box center [1051, 495] width 157 height 158
click at [784, 397] on input "e. -5/8" at bounding box center [784, 392] width 1 height 11
radio input "true"
click at [772, 659] on button "Next" at bounding box center [784, 660] width 213 height 53
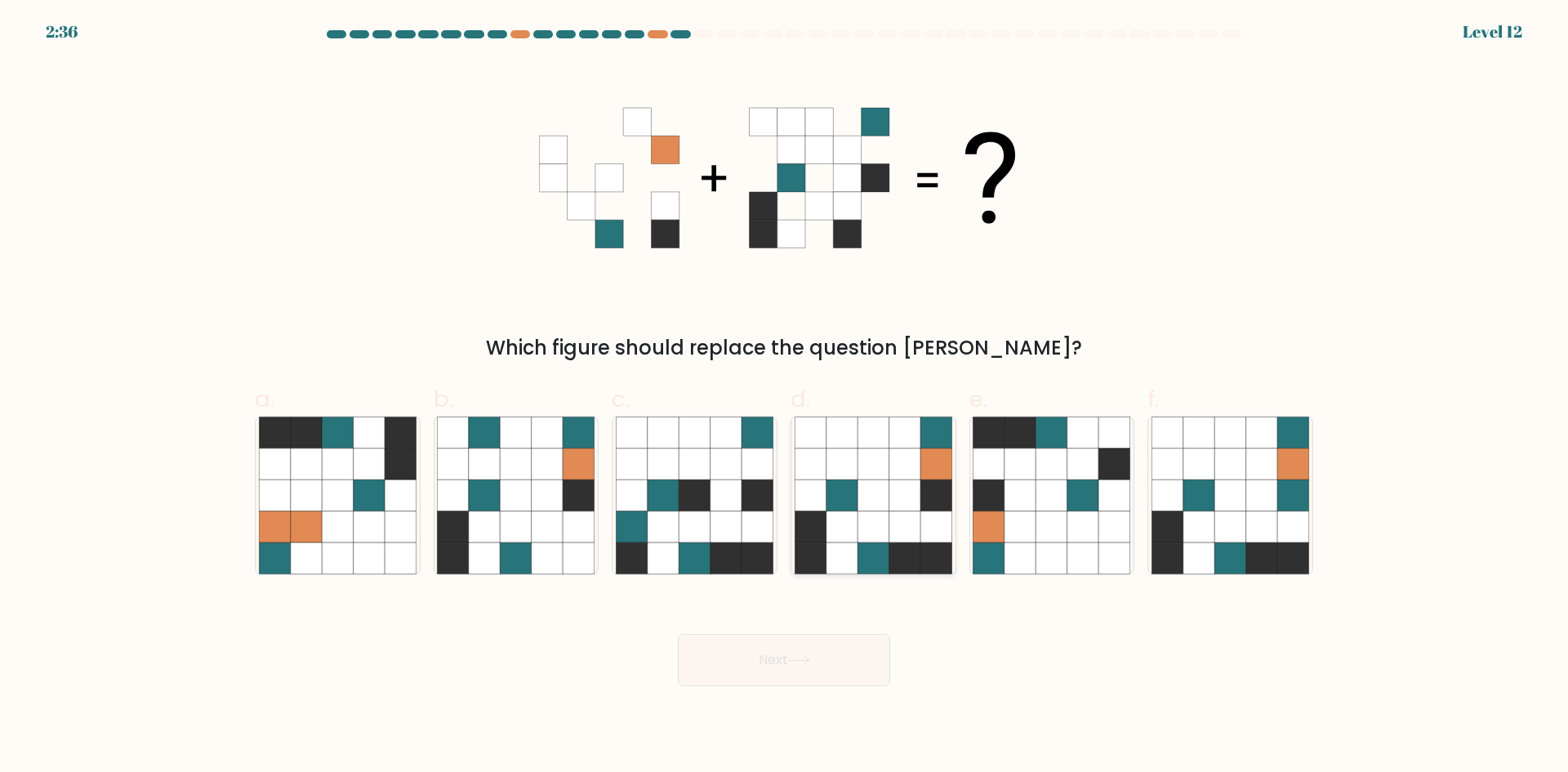
click at [891, 457] on icon at bounding box center [905, 464] width 31 height 31
click at [784, 397] on input "d." at bounding box center [784, 392] width 1 height 11
radio input "true"
click at [858, 649] on button "Next" at bounding box center [784, 660] width 213 height 53
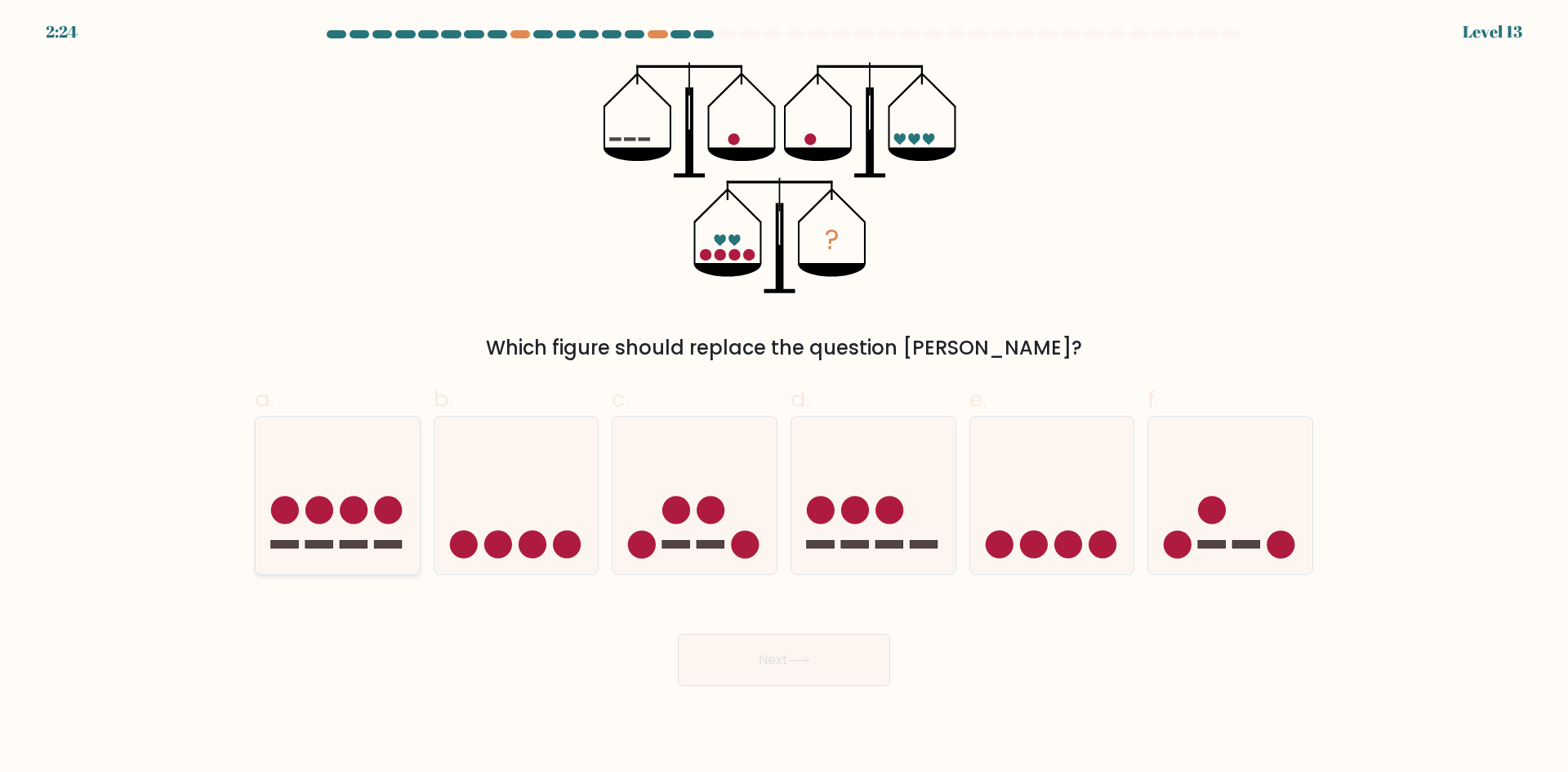
drag, startPoint x: 366, startPoint y: 486, endPoint x: 339, endPoint y: 544, distance: 64.0
click at [358, 502] on icon at bounding box center [338, 495] width 164 height 135
click at [784, 397] on input "a." at bounding box center [784, 392] width 1 height 11
radio input "true"
click at [772, 665] on button "Next" at bounding box center [784, 660] width 213 height 53
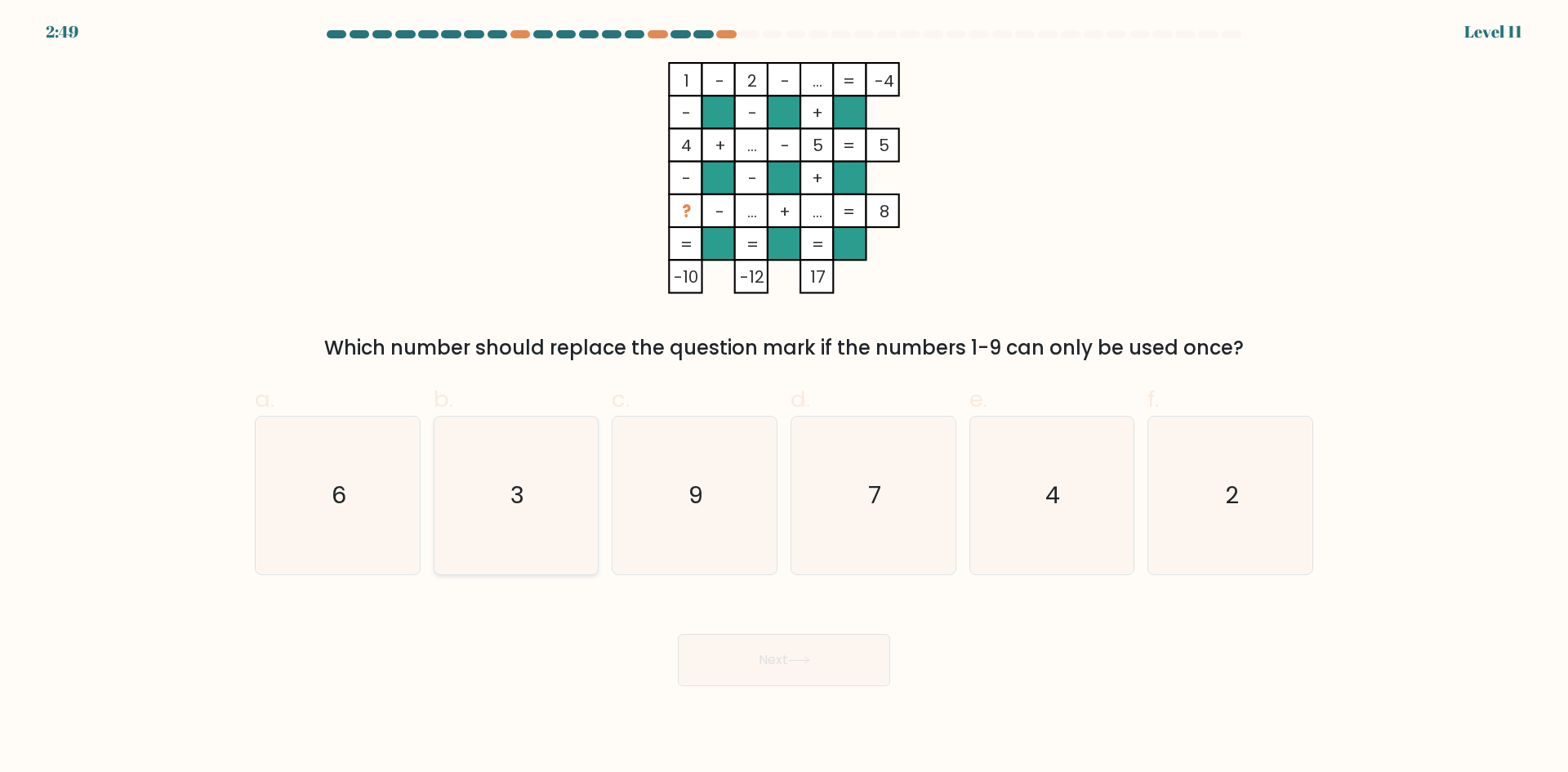
click at [575, 464] on icon "3" at bounding box center [516, 495] width 157 height 158
click at [784, 397] on input "b. 3" at bounding box center [784, 392] width 1 height 11
radio input "true"
drag, startPoint x: 932, startPoint y: 485, endPoint x: 900, endPoint y: 592, distance: 111.7
click at [929, 491] on icon "7" at bounding box center [873, 495] width 157 height 158
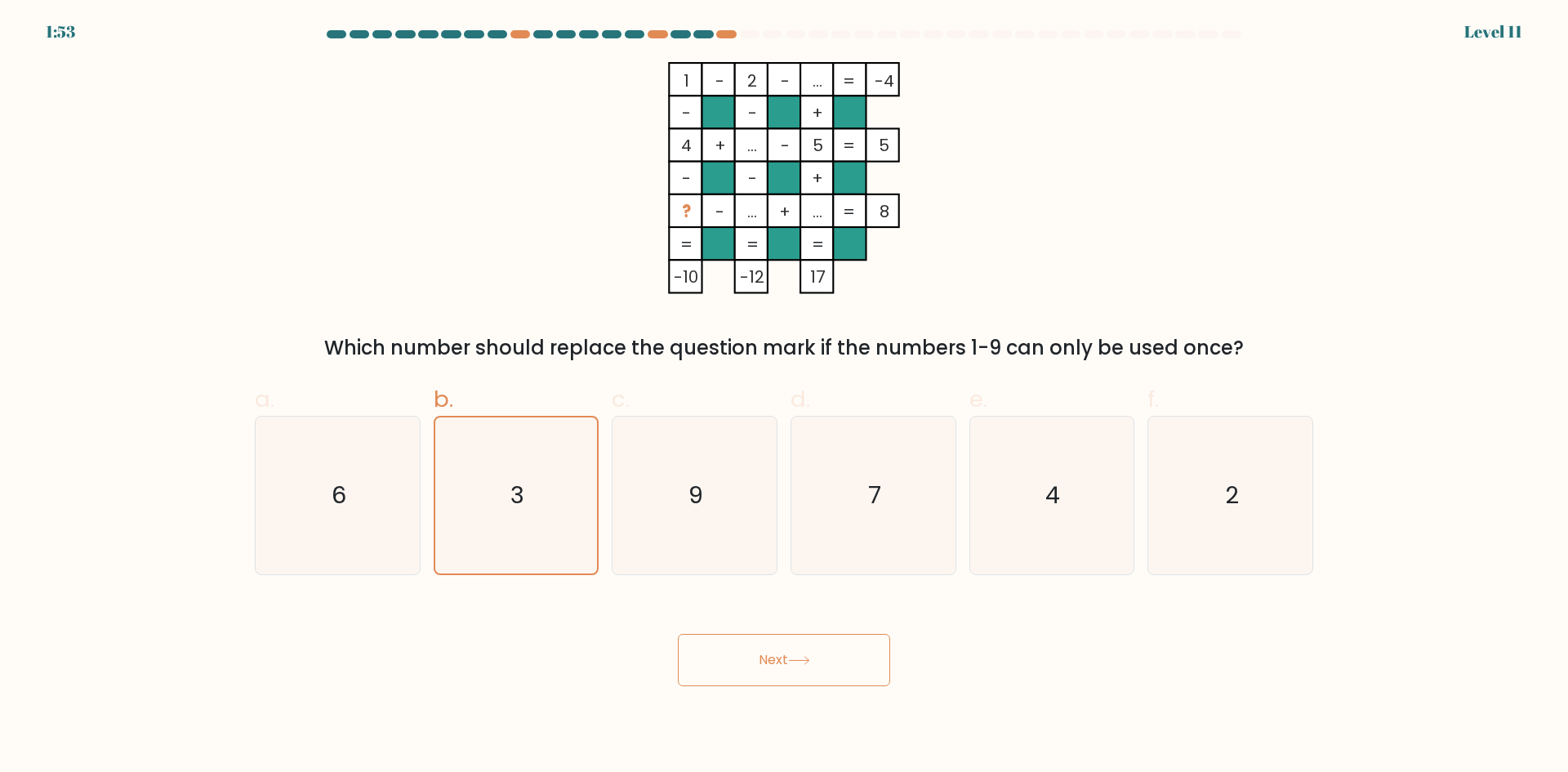
click at [784, 397] on input "d. 7" at bounding box center [784, 392] width 1 height 11
radio input "true"
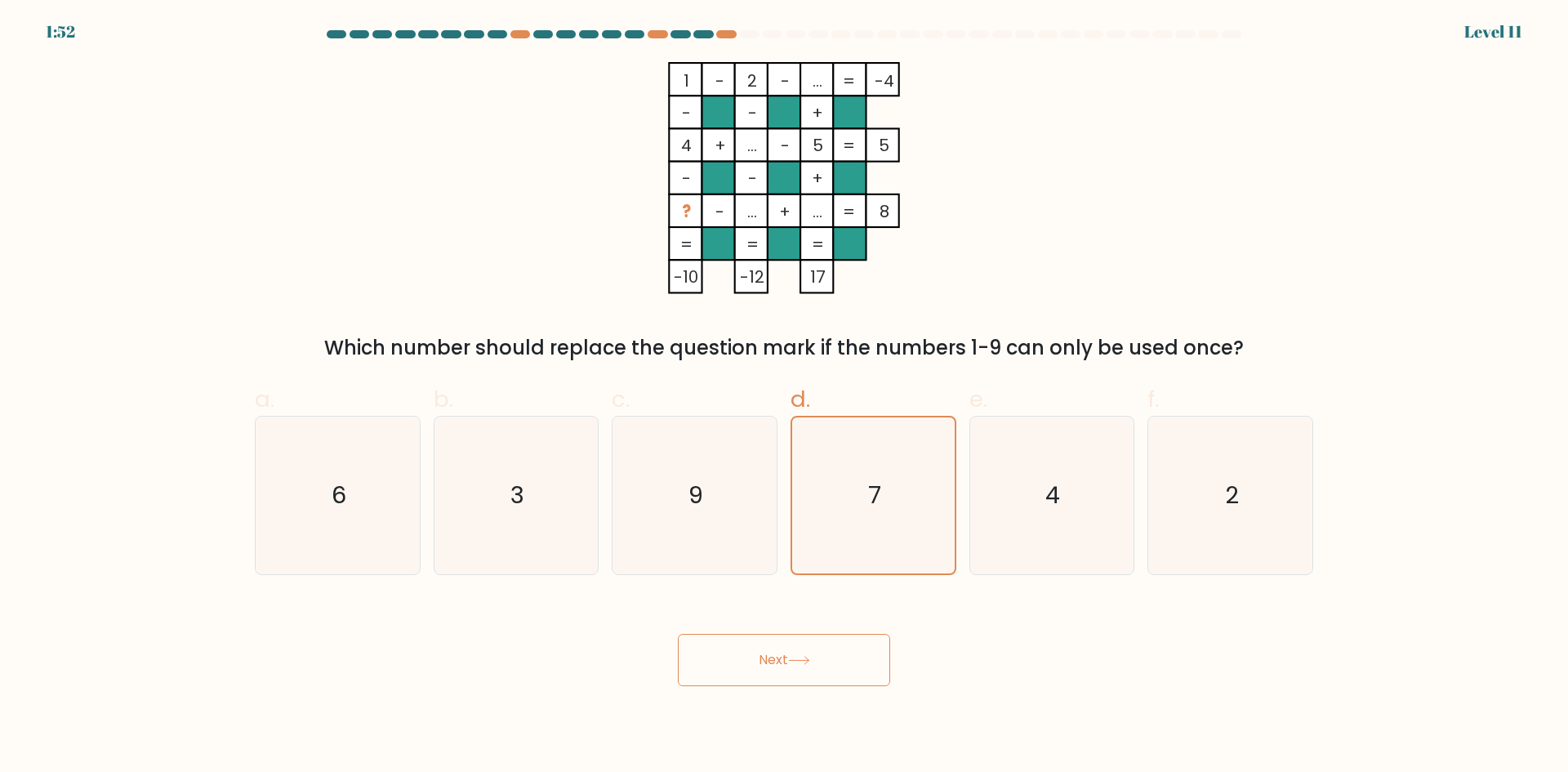
click at [792, 655] on button "Next" at bounding box center [784, 660] width 213 height 53
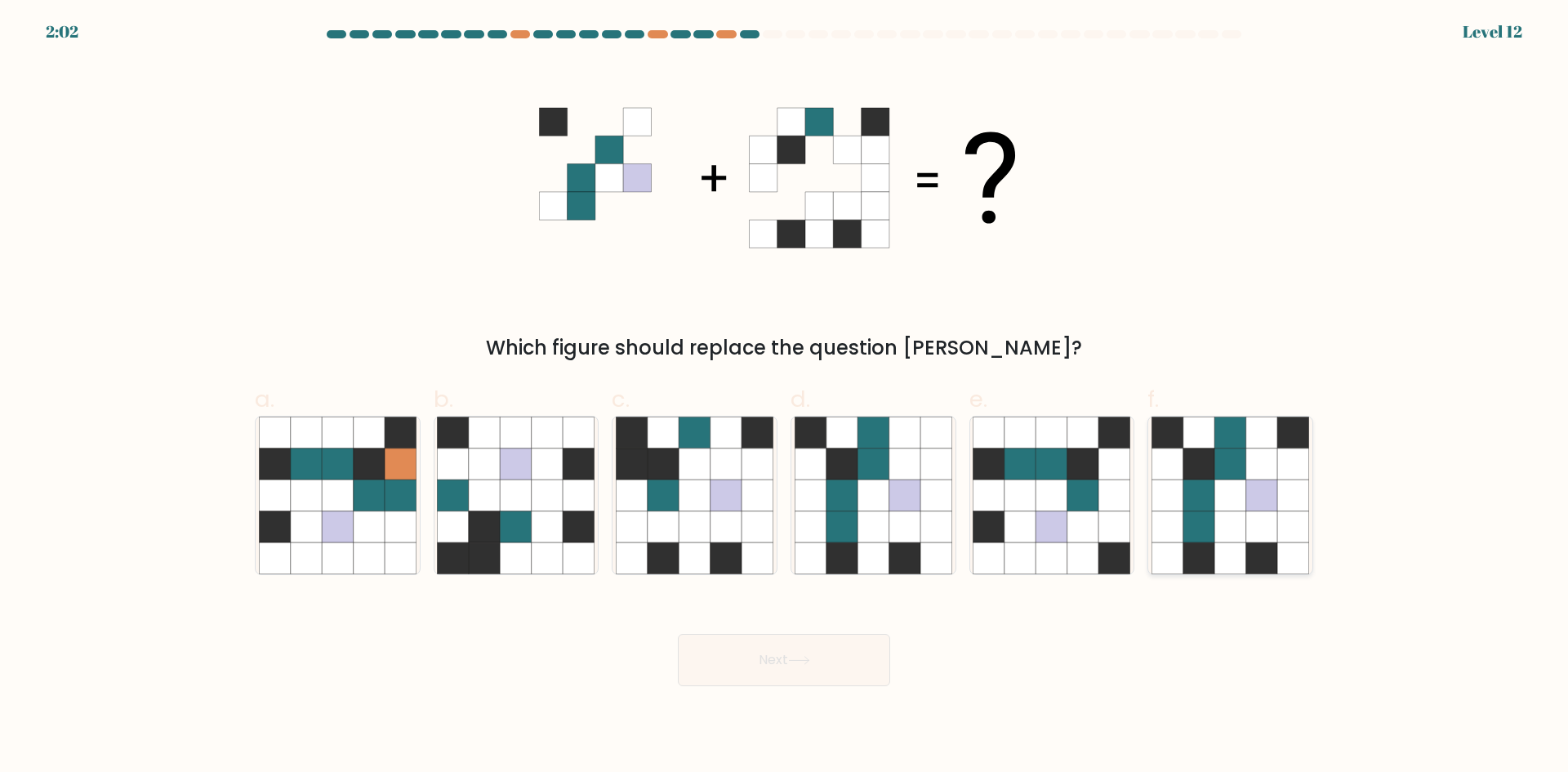
click at [1222, 503] on icon at bounding box center [1230, 496] width 31 height 31
click at [784, 397] on input "f." at bounding box center [784, 392] width 1 height 11
radio input "true"
click at [794, 679] on button "Next" at bounding box center [784, 660] width 213 height 53
